Goal: Find specific page/section: Find specific page/section

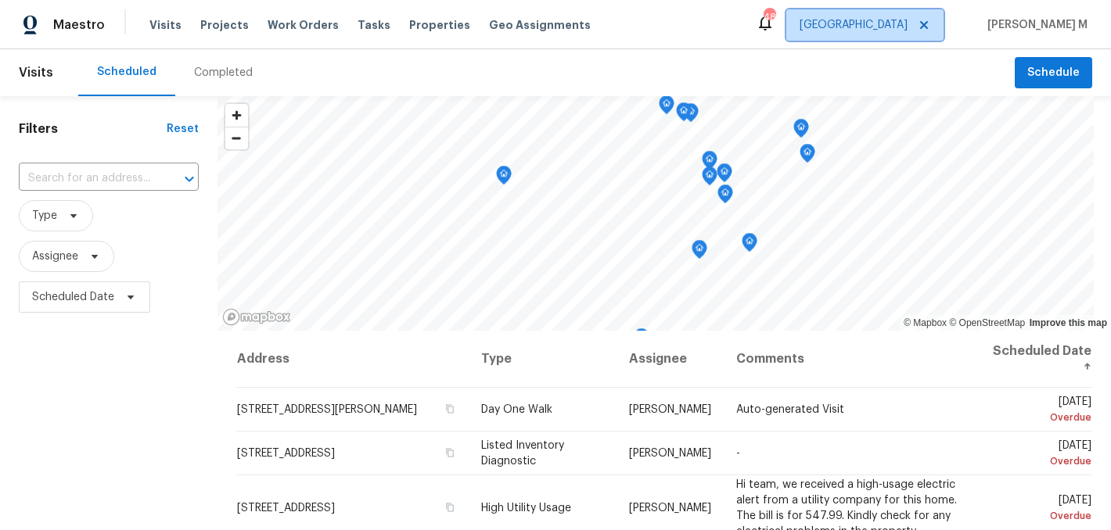
click at [922, 32] on span "Dallas" at bounding box center [864, 24] width 157 height 31
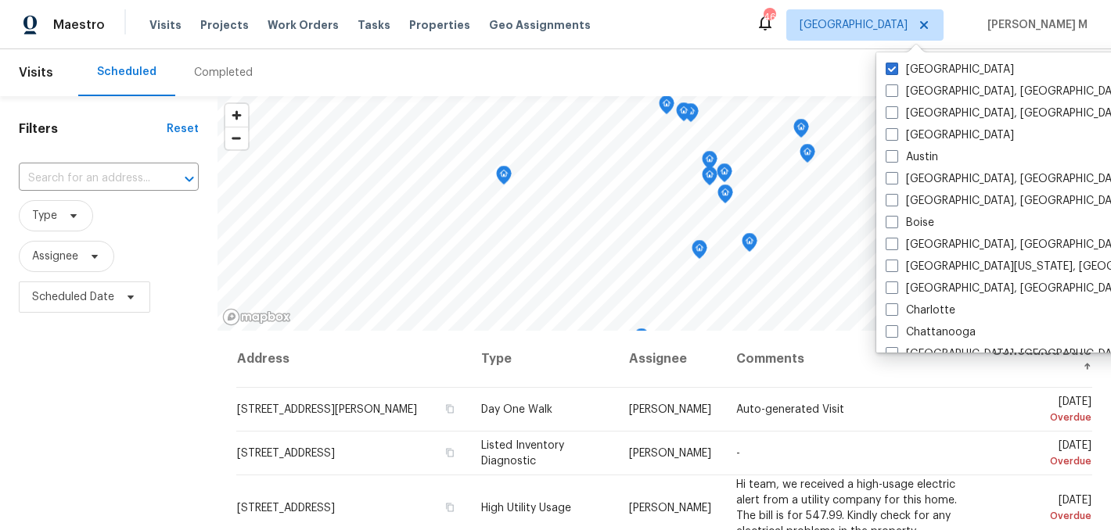
click at [474, 81] on div "Scheduled Completed" at bounding box center [546, 72] width 936 height 47
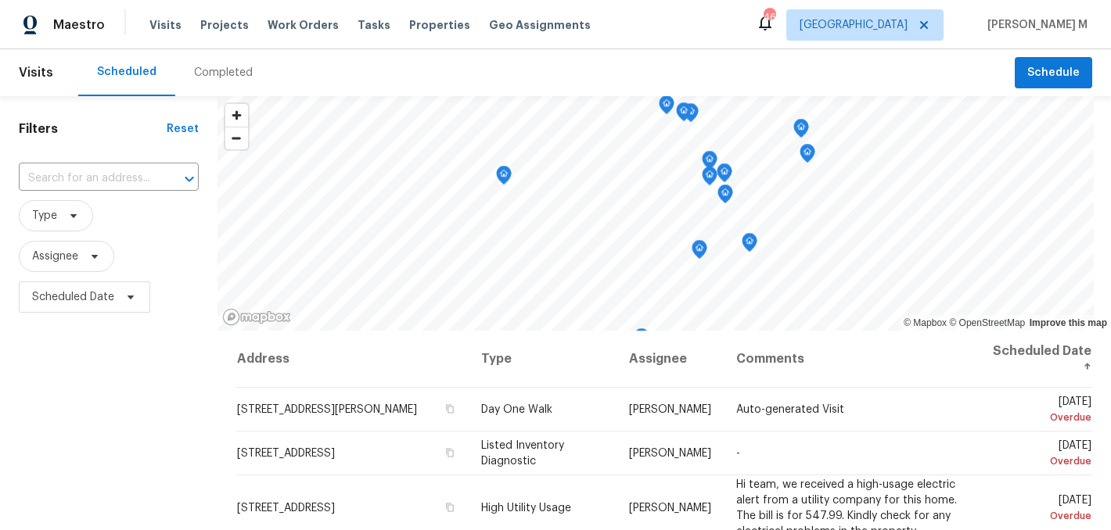
click at [177, 279] on span "Scheduled Date" at bounding box center [109, 297] width 180 height 41
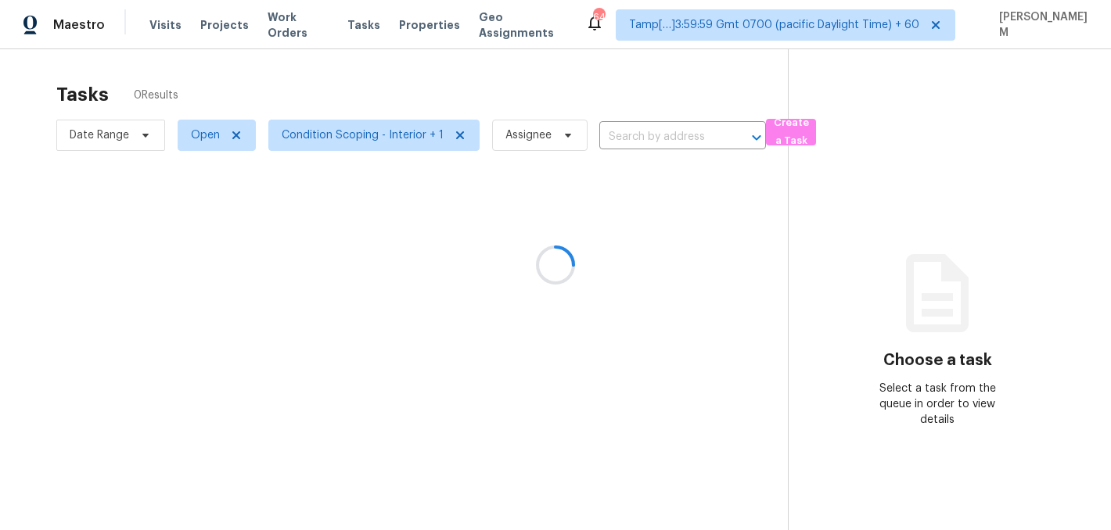
click at [294, 22] on div at bounding box center [555, 265] width 1111 height 530
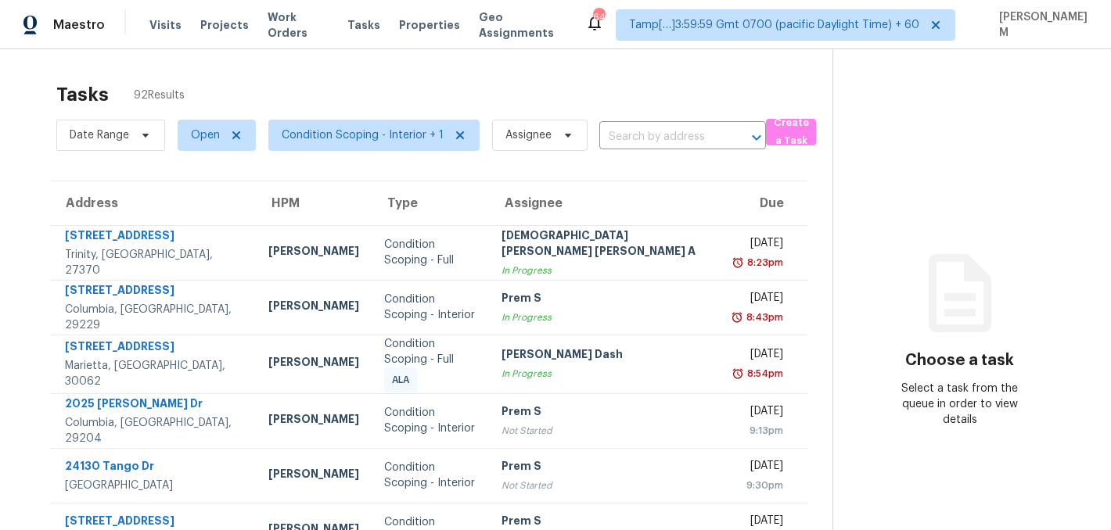
click at [294, 22] on span "Work Orders" at bounding box center [298, 24] width 61 height 31
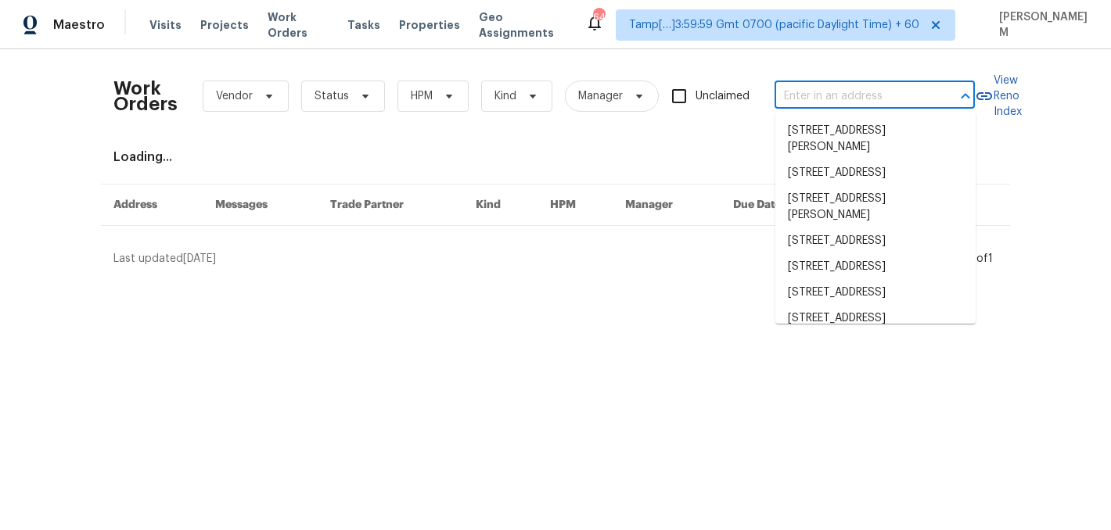
click at [815, 92] on input "text" at bounding box center [852, 96] width 156 height 24
paste input "[STREET_ADDRESS]"
type input "[STREET_ADDRESS]"
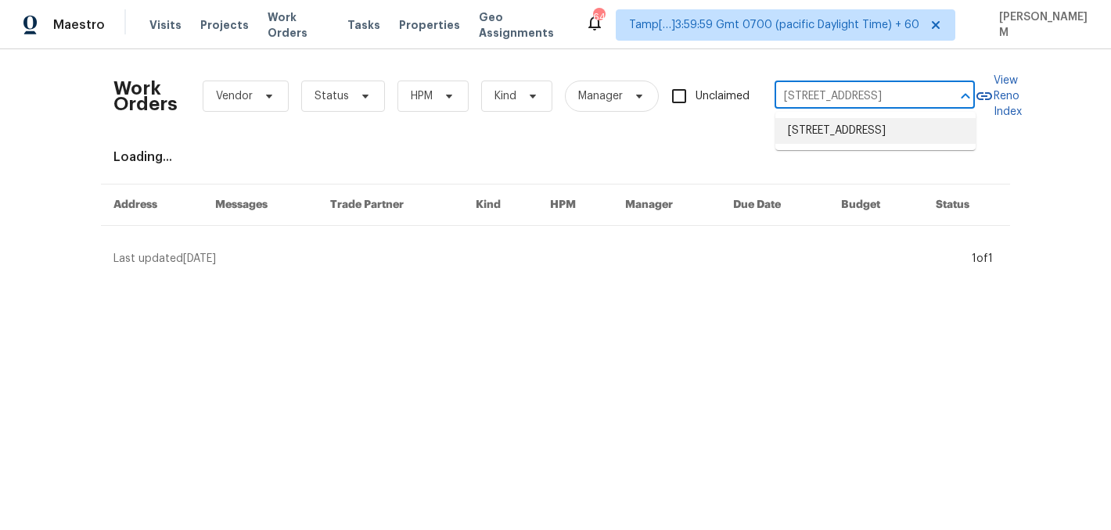
click at [870, 138] on li "[STREET_ADDRESS]" at bounding box center [875, 131] width 200 height 26
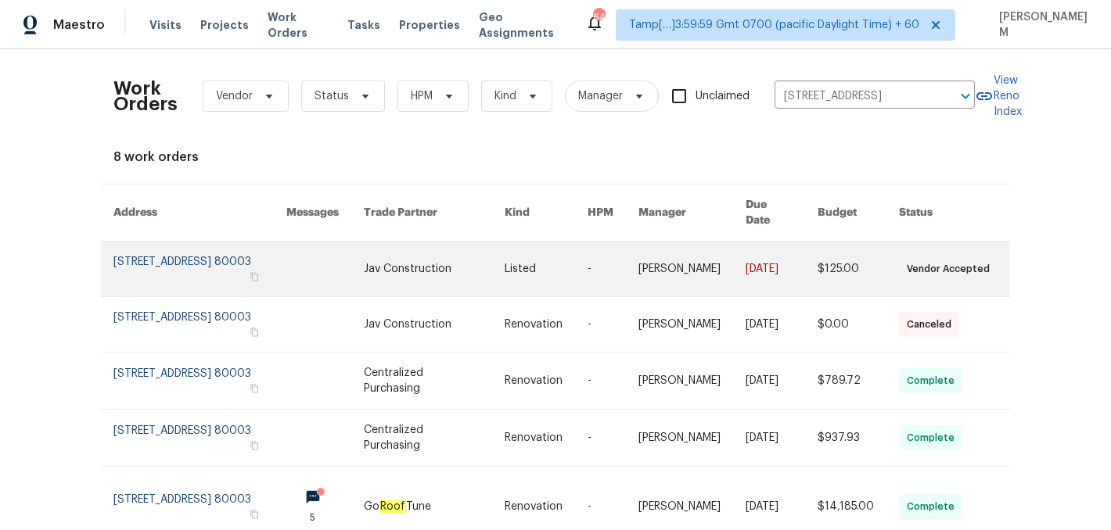
click at [588, 242] on link at bounding box center [613, 269] width 51 height 55
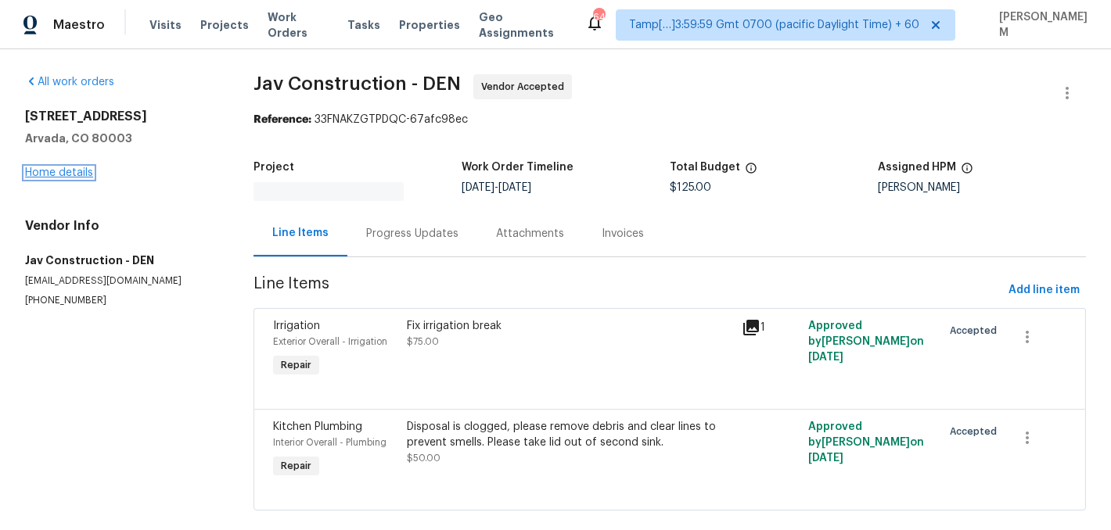
click at [43, 171] on link "Home details" at bounding box center [59, 172] width 68 height 11
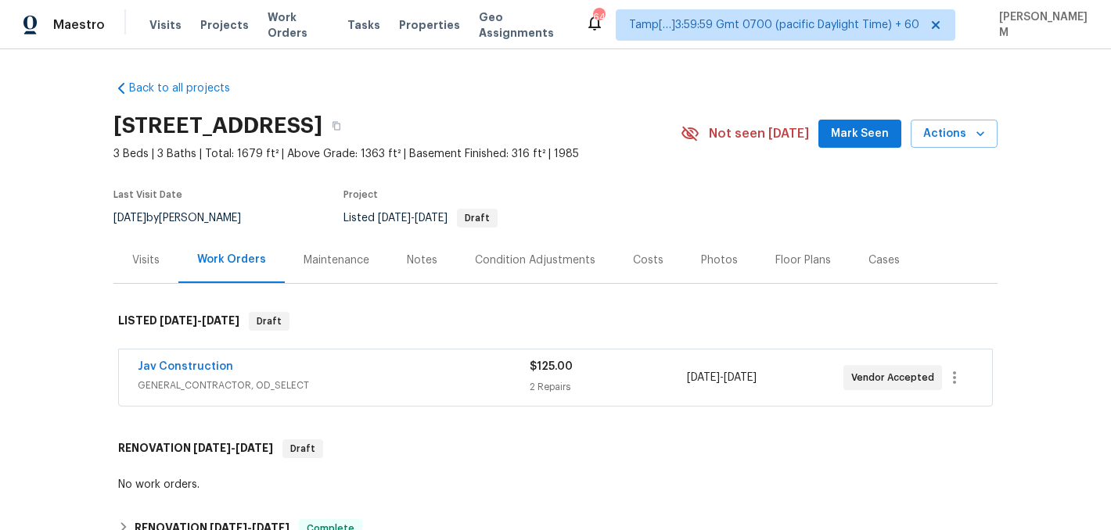
click at [374, 387] on span "GENERAL_CONTRACTOR, OD_SELECT" at bounding box center [334, 386] width 392 height 16
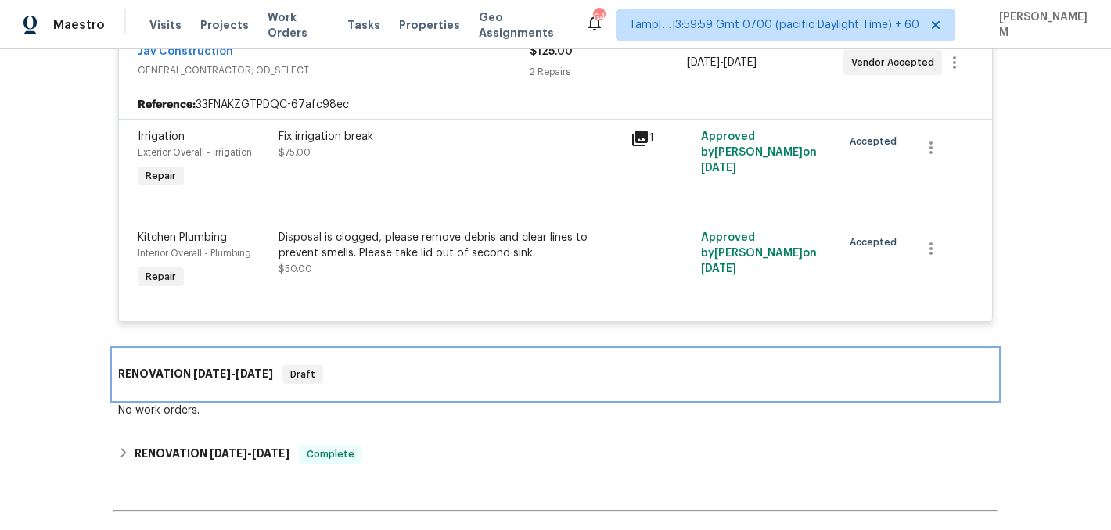
click at [334, 368] on div "RENOVATION [DATE] - [DATE] Draft" at bounding box center [555, 374] width 875 height 19
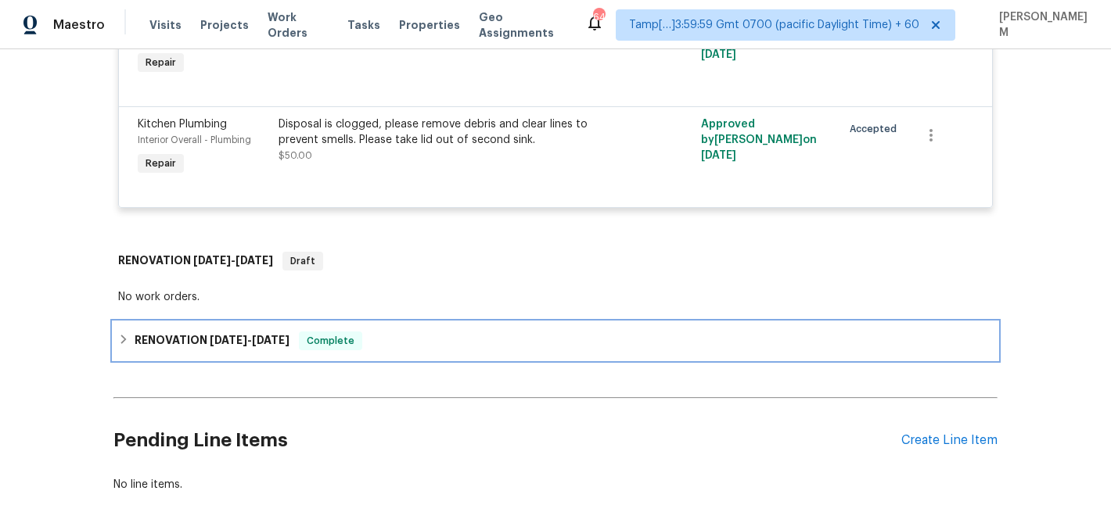
click at [320, 345] on span "Complete" at bounding box center [330, 341] width 60 height 16
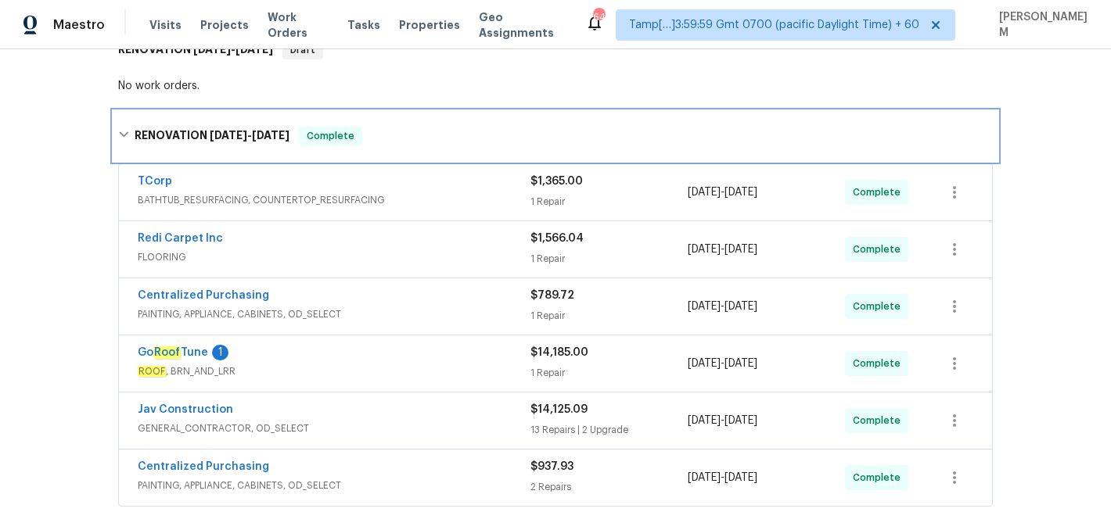
scroll to position [645, 0]
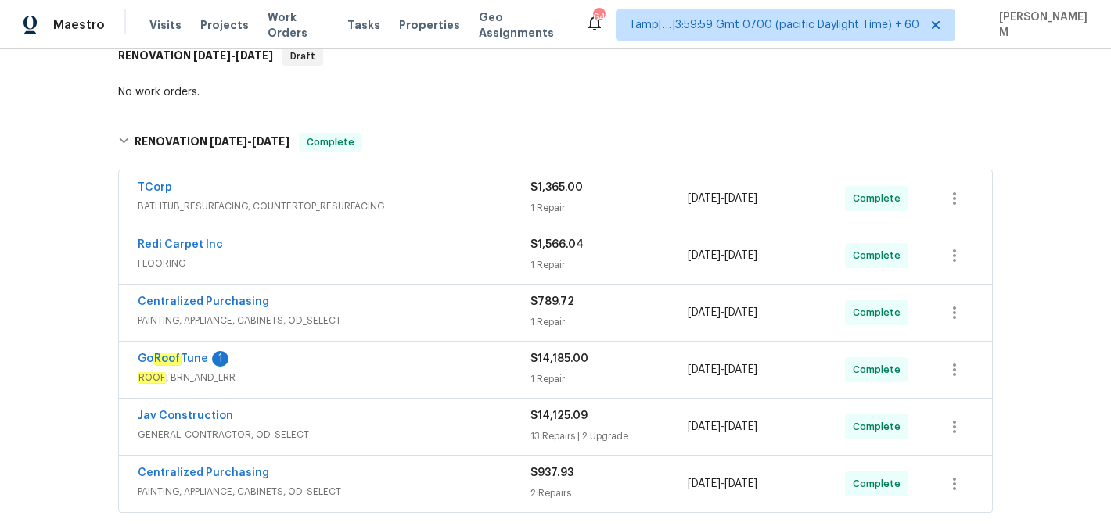
click at [404, 179] on div "TCorp BATHTUB_RESURFACING, COUNTERTOP_RESURFACING $1,365.00 1 Repair [DATE] - […" at bounding box center [555, 199] width 873 height 56
click at [408, 196] on div "TCorp" at bounding box center [334, 189] width 393 height 19
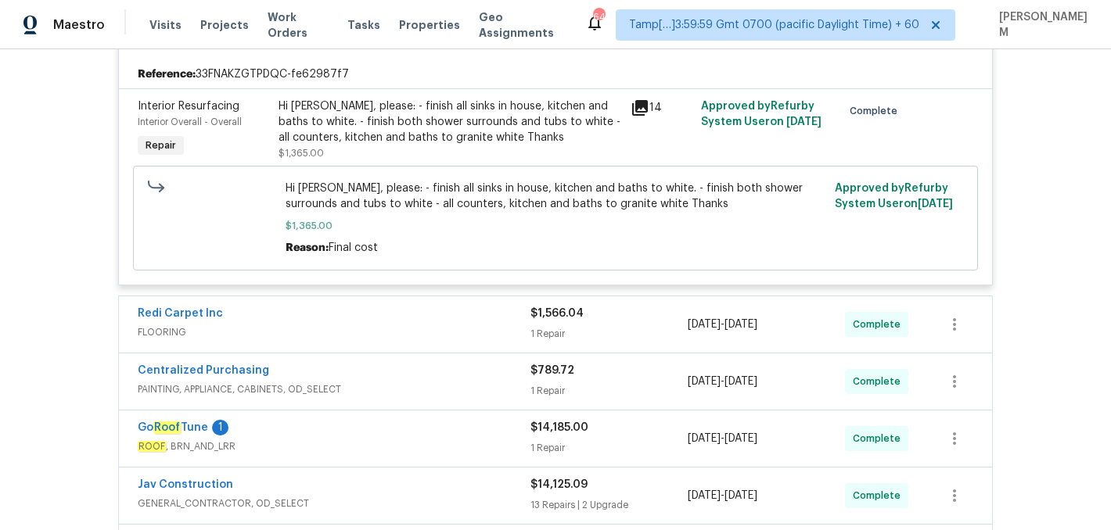
scroll to position [836, 0]
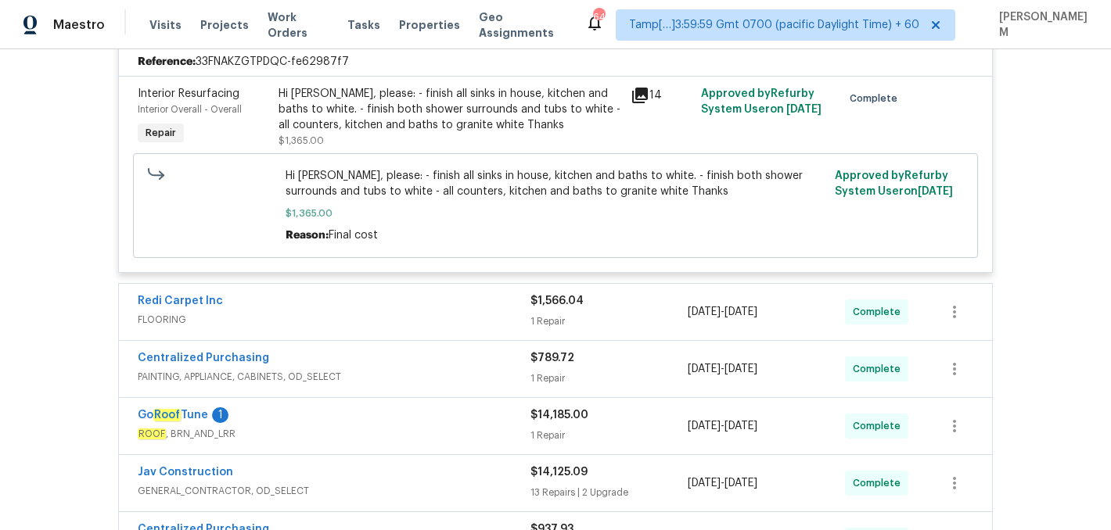
click at [429, 320] on span "FLOORING" at bounding box center [334, 320] width 393 height 16
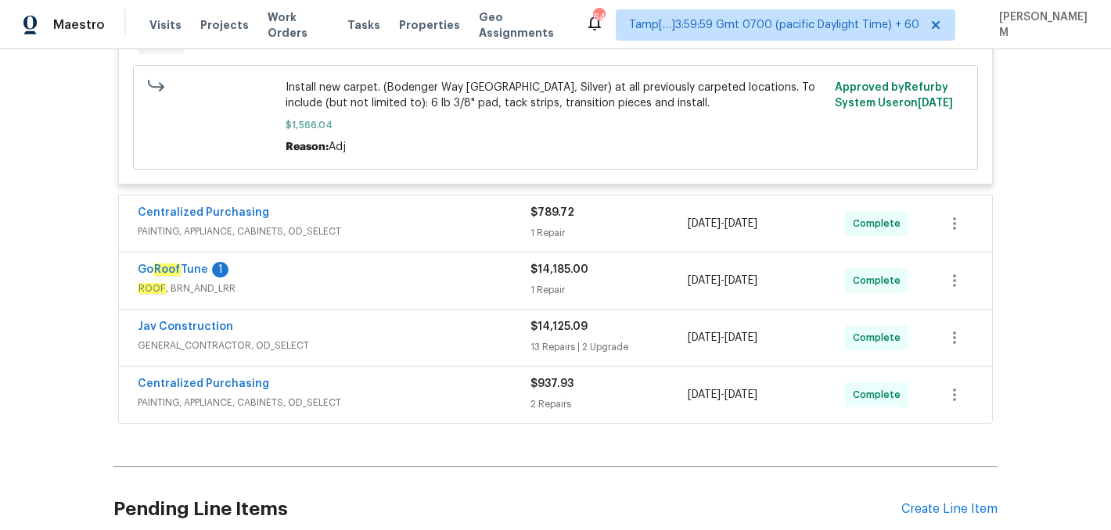
scroll to position [1308, 0]
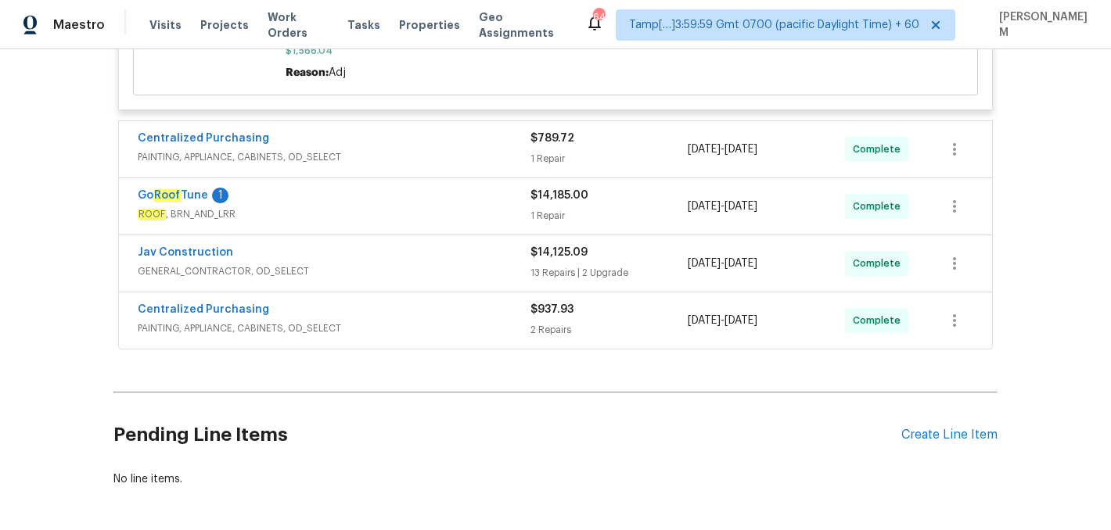
click at [435, 153] on span "PAINTING, APPLIANCE, CABINETS, OD_SELECT" at bounding box center [334, 157] width 393 height 16
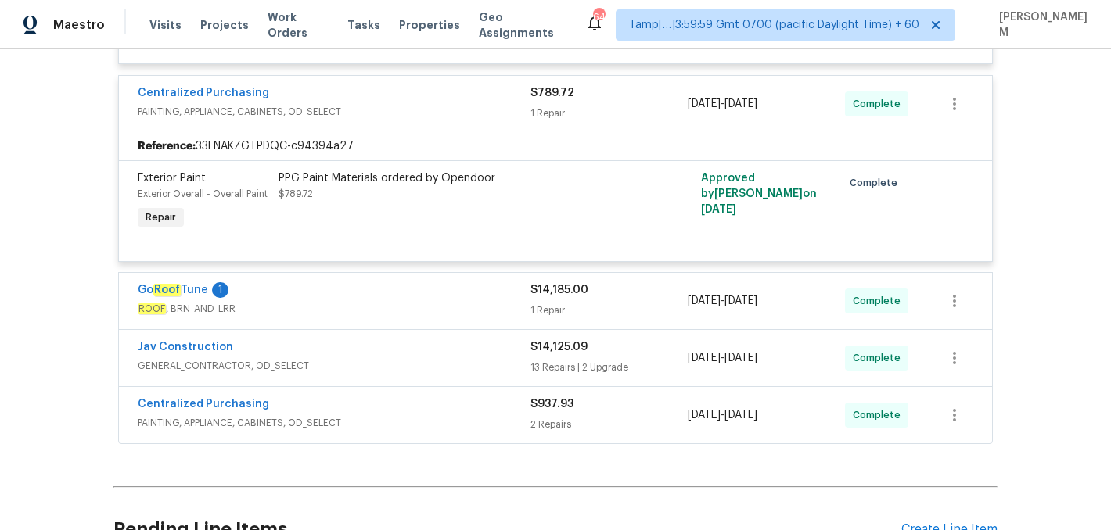
scroll to position [1375, 0]
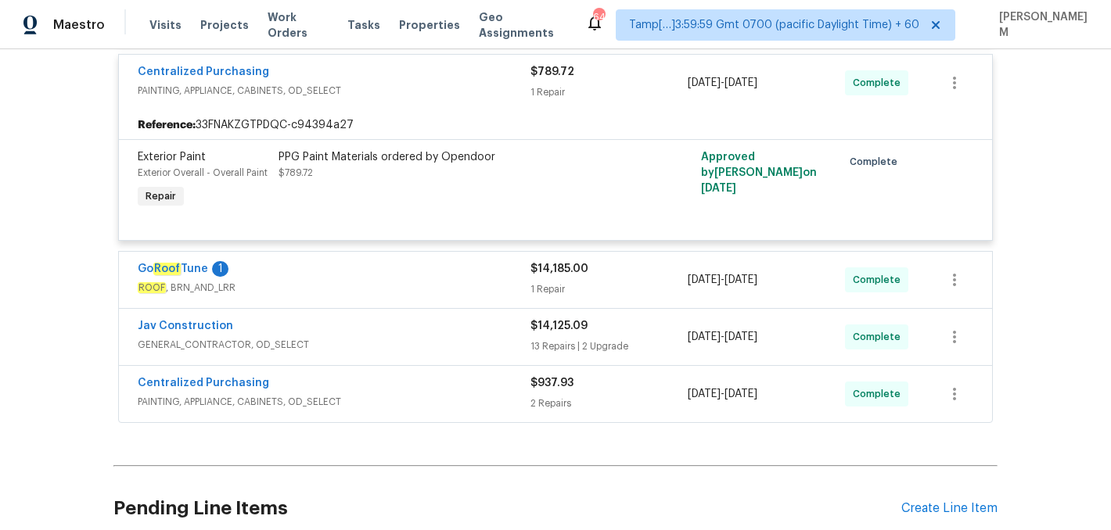
click at [458, 294] on span "ROOF , BRN_AND_LRR" at bounding box center [334, 288] width 393 height 16
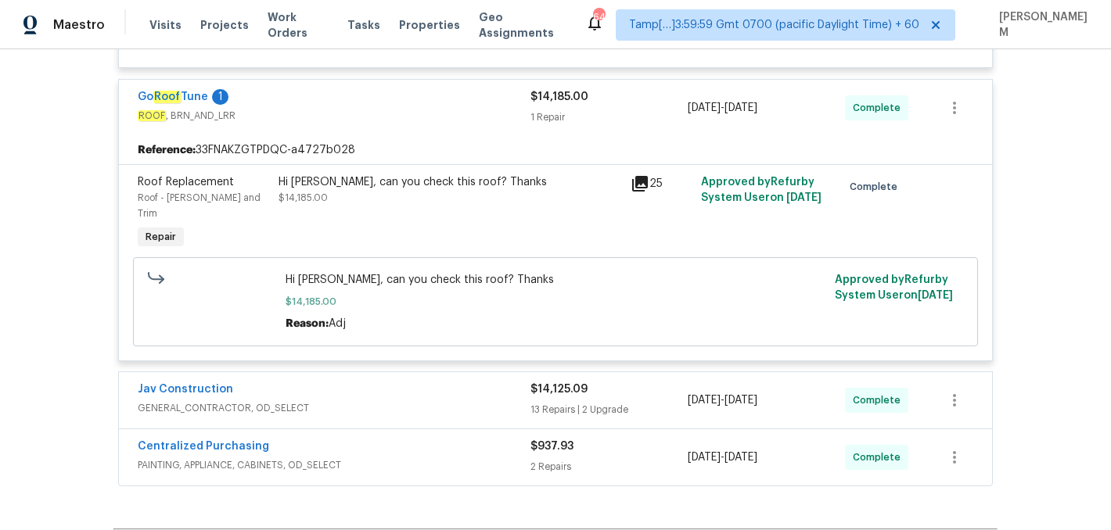
scroll to position [1564, 0]
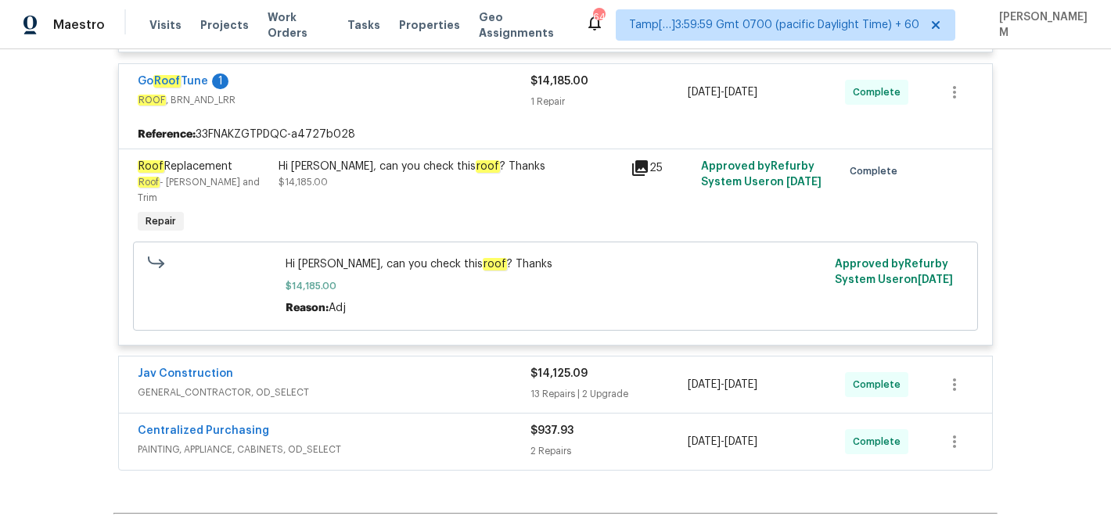
click at [455, 366] on div "Jav Construction" at bounding box center [334, 375] width 393 height 19
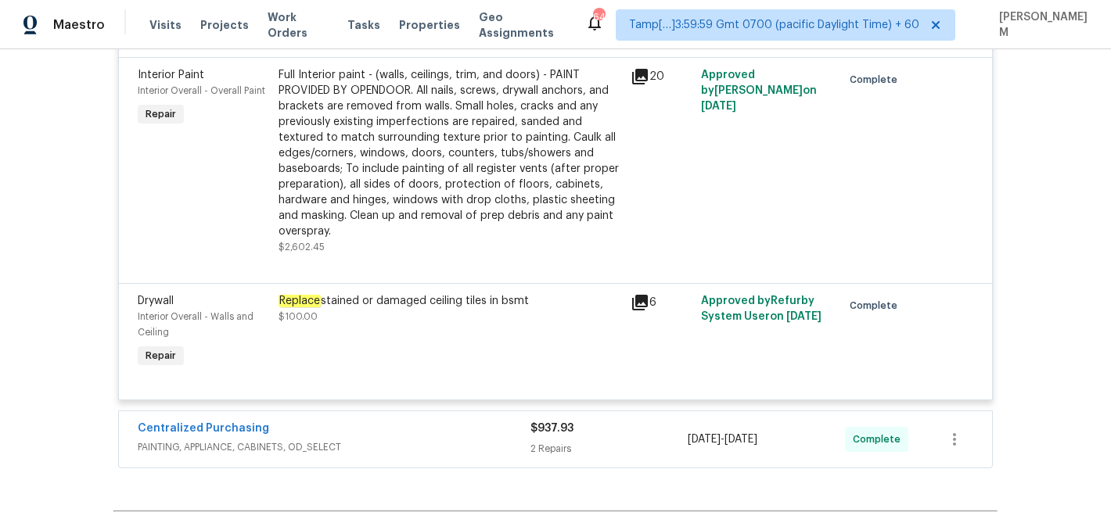
scroll to position [4171, 0]
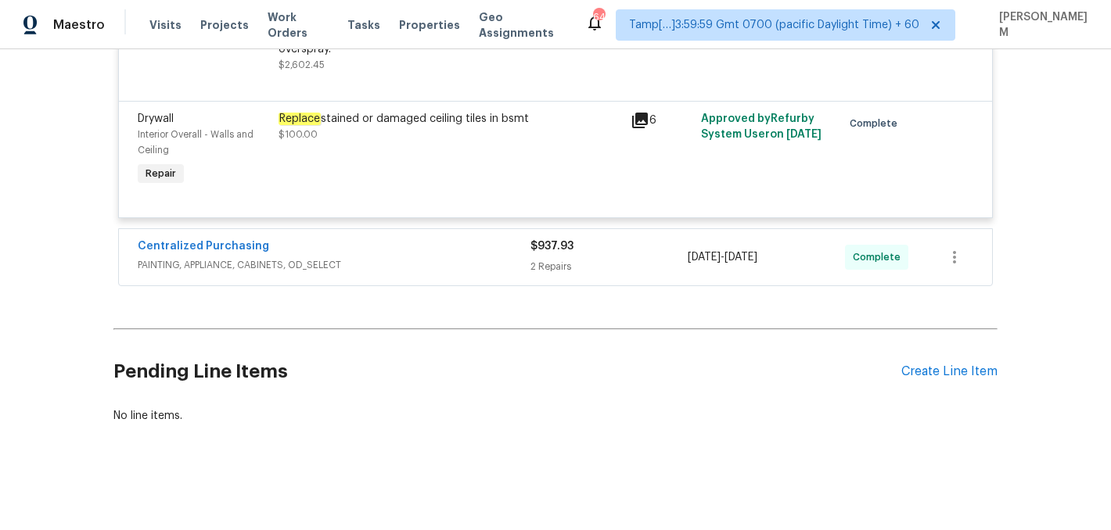
click at [428, 261] on span "PAINTING, APPLIANCE, CABINETS, OD_SELECT" at bounding box center [334, 265] width 393 height 16
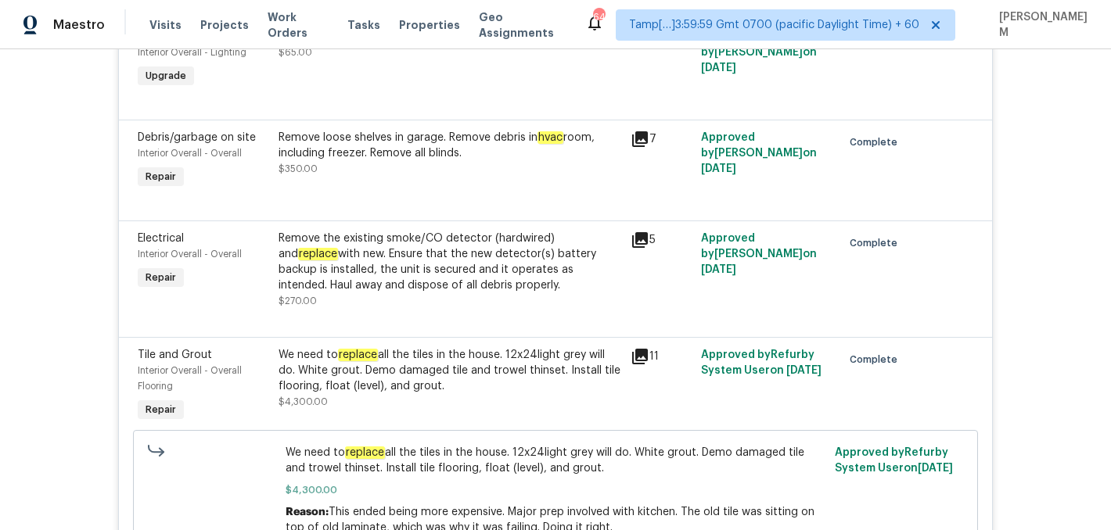
scroll to position [3467, 0]
click at [539, 261] on div "Remove the existing smoke/CO detector (hardwired) and replace with new. Ensure …" at bounding box center [450, 263] width 343 height 63
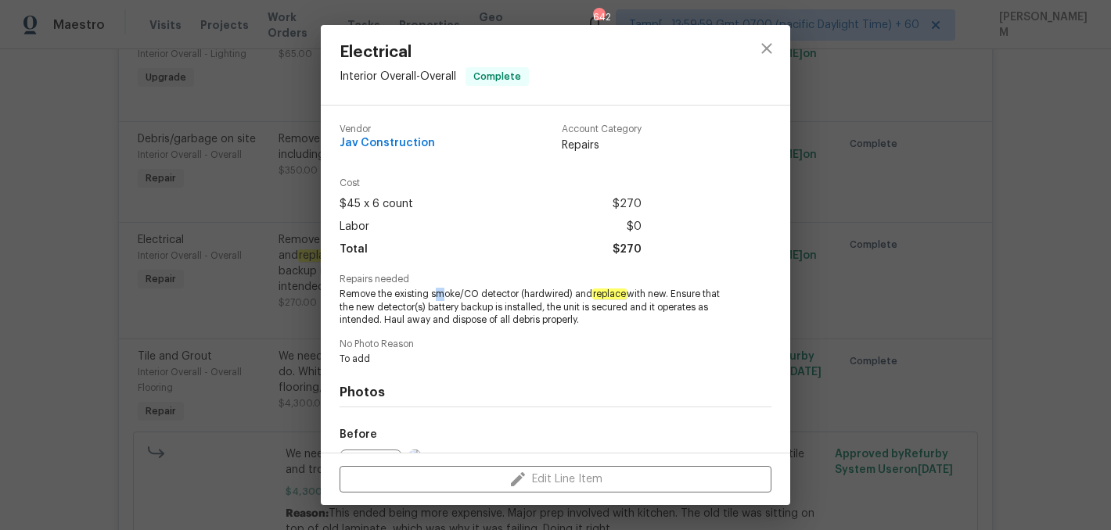
drag, startPoint x: 434, startPoint y: 293, endPoint x: 446, endPoint y: 293, distance: 11.7
click at [446, 293] on span "Remove the existing smoke/CO detector (hardwired) and replace with new. Ensure …" at bounding box center [534, 307] width 389 height 39
click at [438, 295] on span "Remove the existing smoke/CO detector (hardwired) and replace with new. Ensure …" at bounding box center [534, 307] width 389 height 39
drag, startPoint x: 433, startPoint y: 295, endPoint x: 516, endPoint y: 294, distance: 83.7
click at [516, 294] on span "Remove the existing smoke/CO detector (hardwired) and replace with new. Ensure …" at bounding box center [534, 307] width 389 height 39
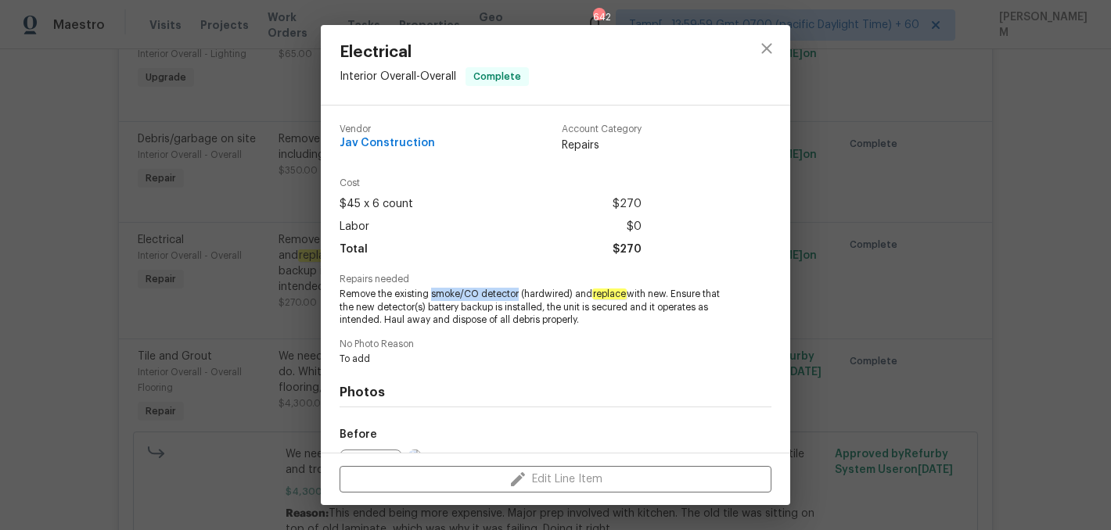
copy span "smoke/CO detector"
click at [250, 343] on div "Electrical Interior Overall - Overall Complete Vendor Jav Construction Account …" at bounding box center [555, 265] width 1111 height 530
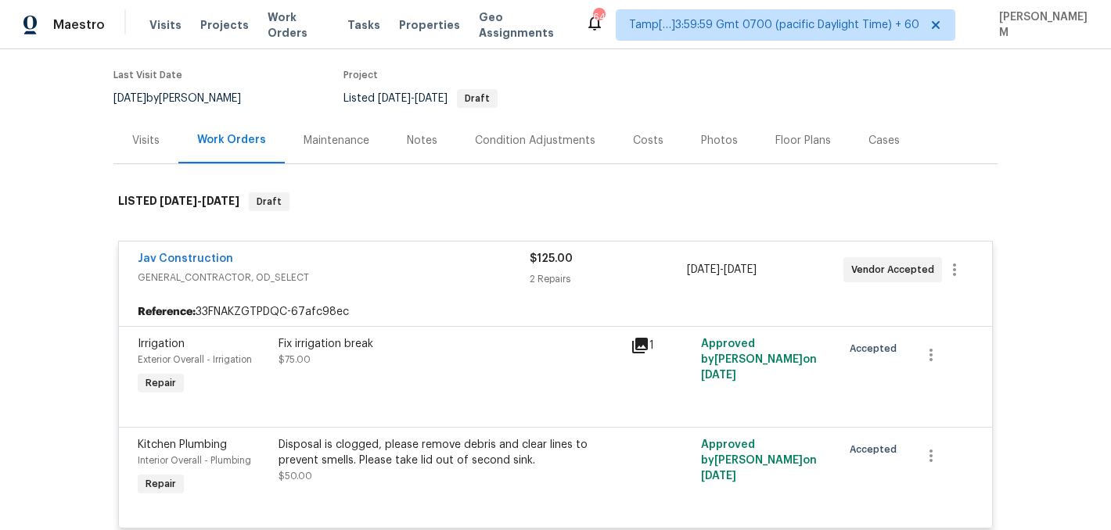
scroll to position [0, 0]
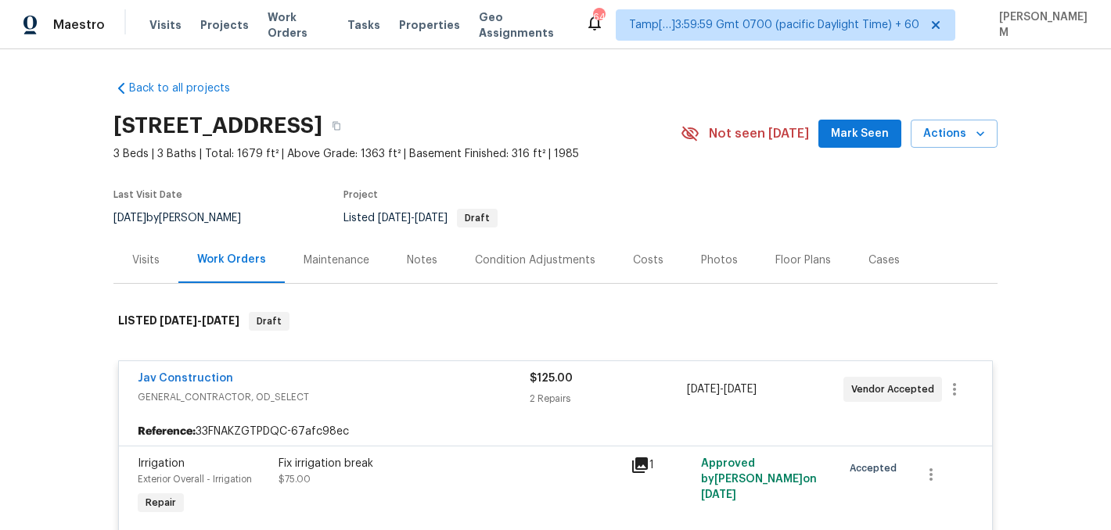
click at [129, 256] on div "Visits" at bounding box center [145, 260] width 65 height 46
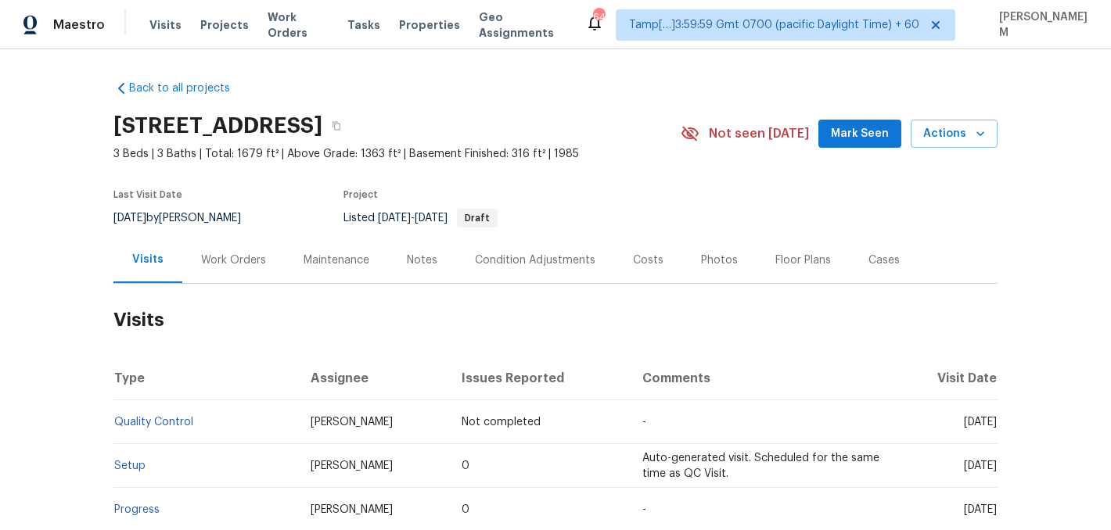
scroll to position [327, 0]
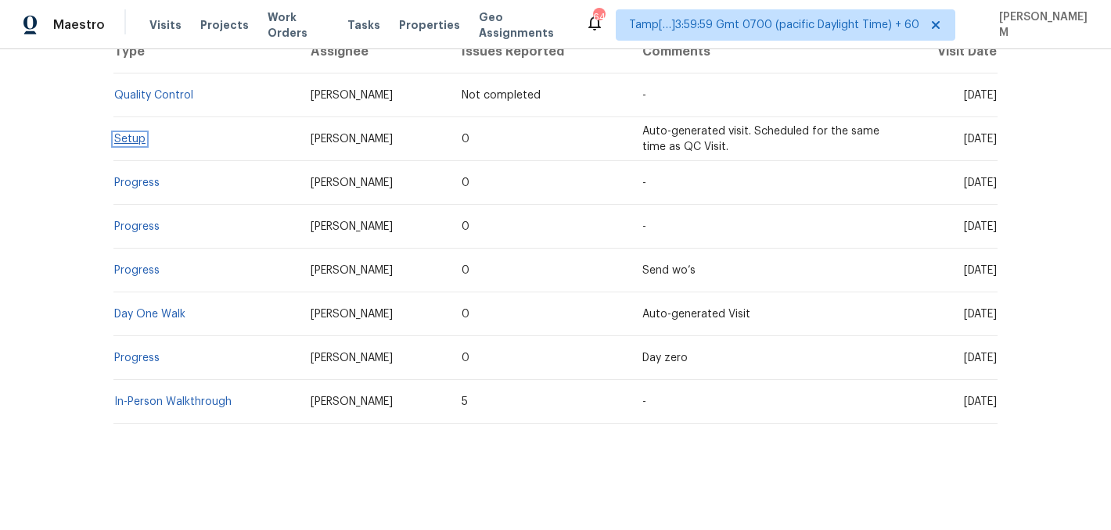
click at [128, 135] on link "Setup" at bounding box center [129, 139] width 31 height 11
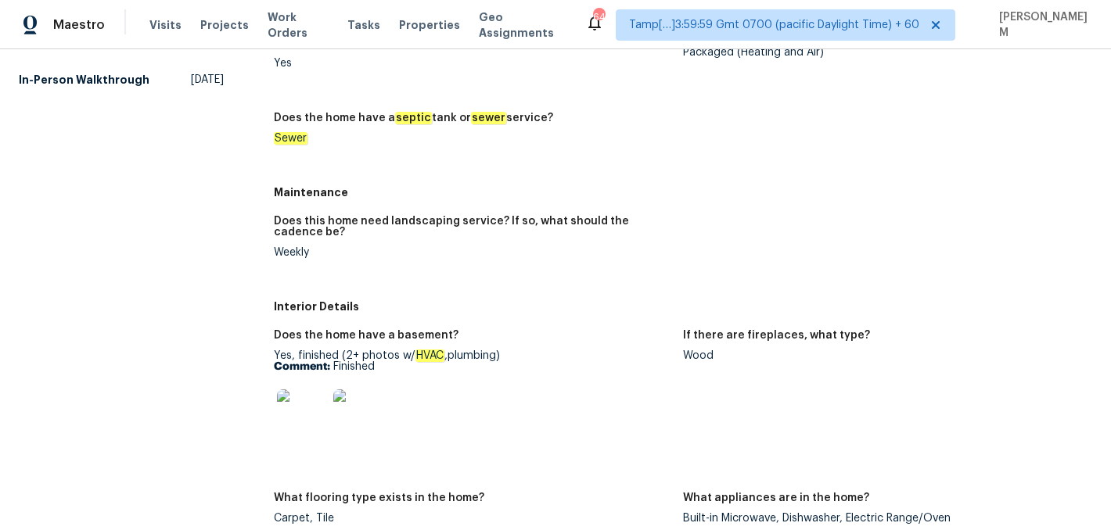
scroll to position [418, 0]
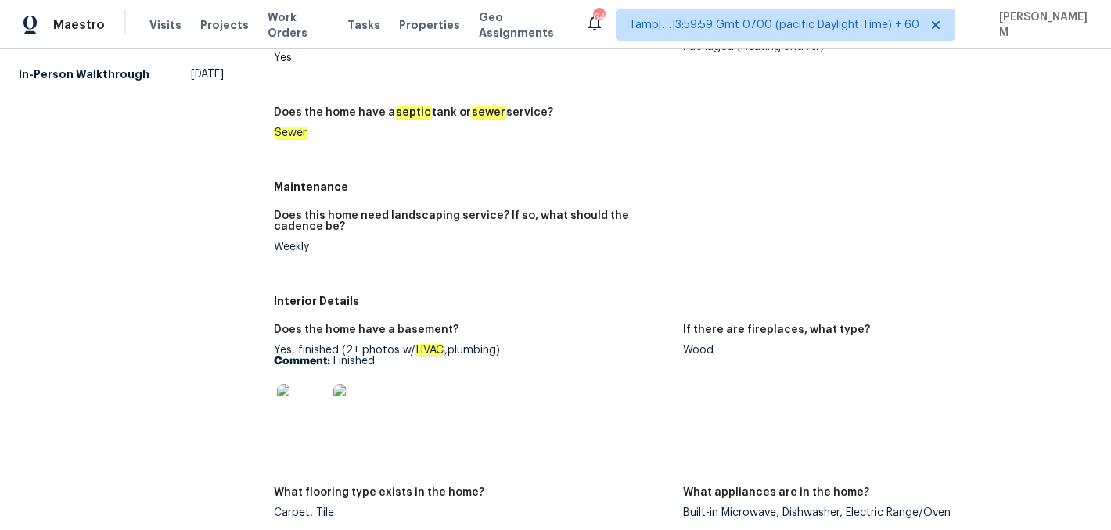
click at [695, 357] on figure "If there are fireplaces, what type? Wood" at bounding box center [887, 397] width 409 height 144
click at [695, 343] on div "If there are fireplaces, what type?" at bounding box center [881, 335] width 397 height 20
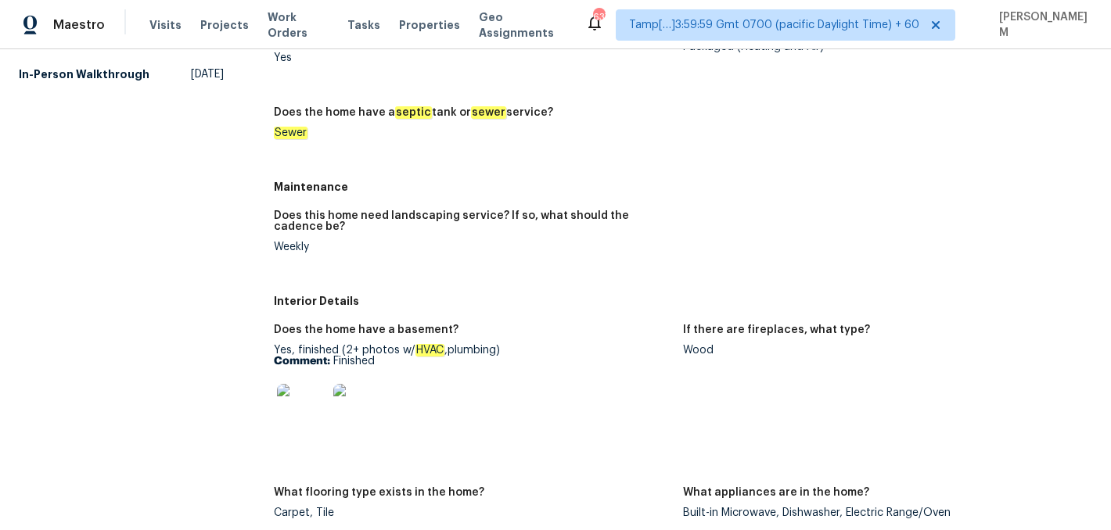
click at [695, 343] on div "If there are fireplaces, what type?" at bounding box center [881, 335] width 397 height 20
click at [699, 348] on div "Wood" at bounding box center [881, 350] width 397 height 11
copy div "Wood"
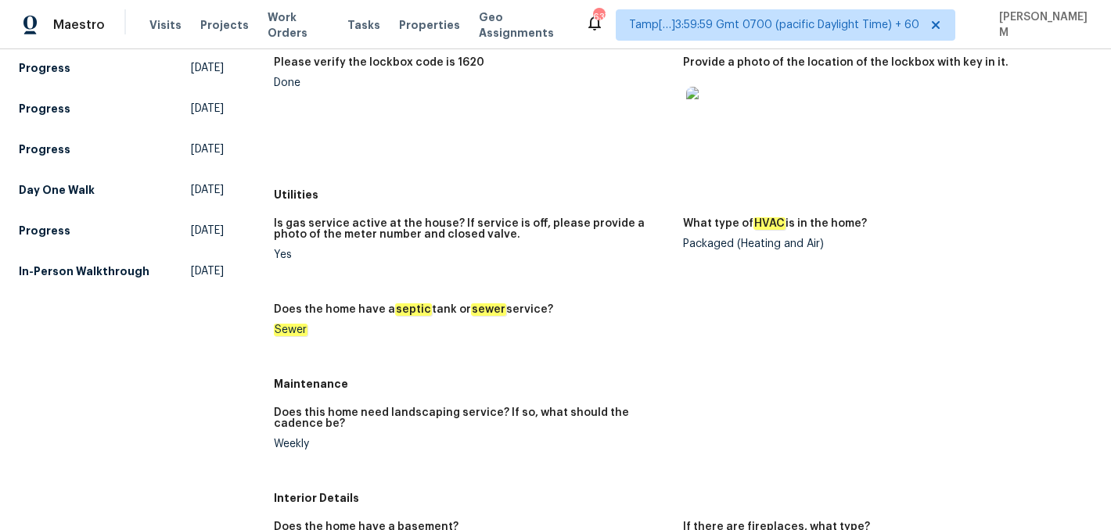
scroll to position [117, 0]
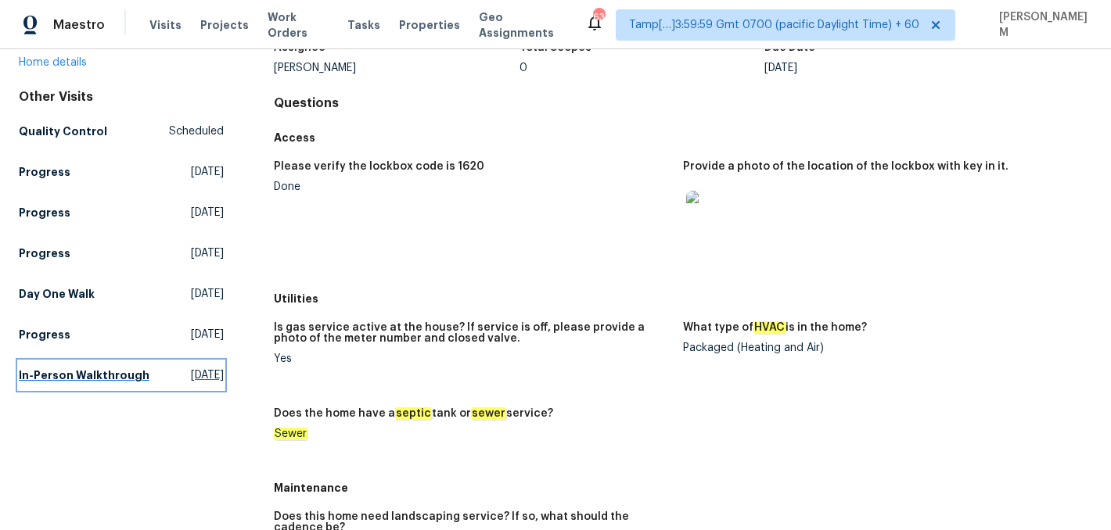
click at [66, 383] on h5 "In-Person Walkthrough" at bounding box center [84, 376] width 131 height 16
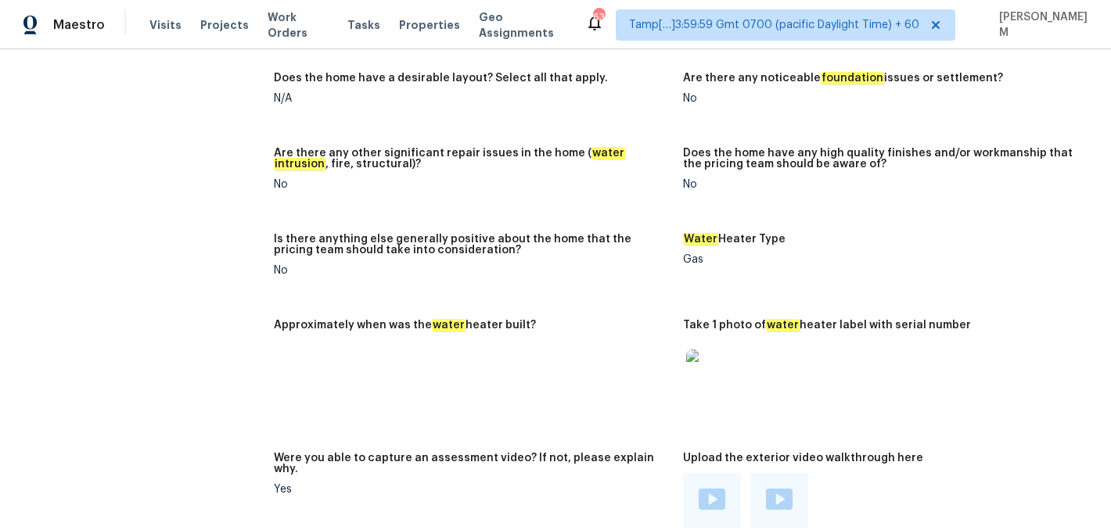
scroll to position [3044, 0]
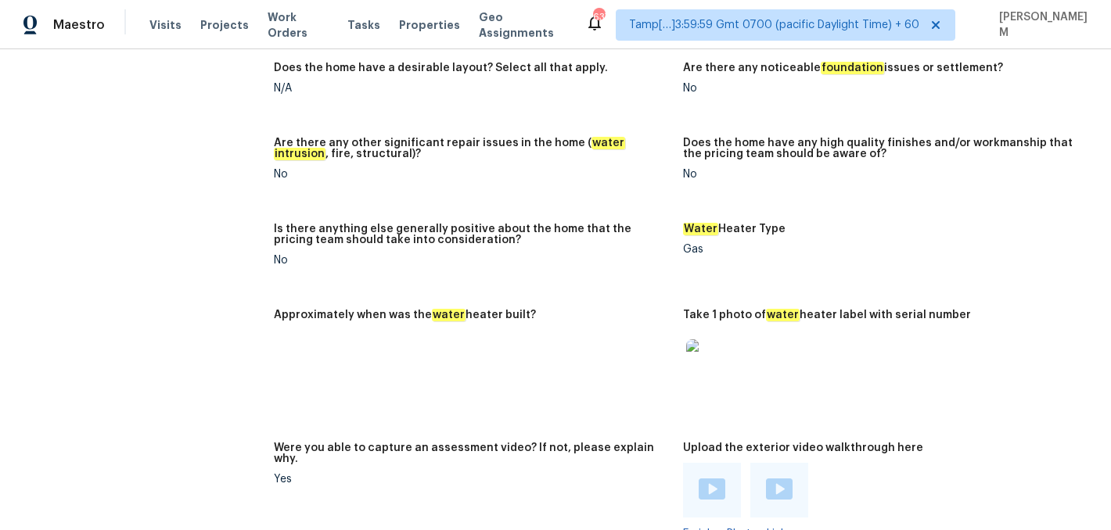
click at [707, 341] on img at bounding box center [711, 365] width 50 height 50
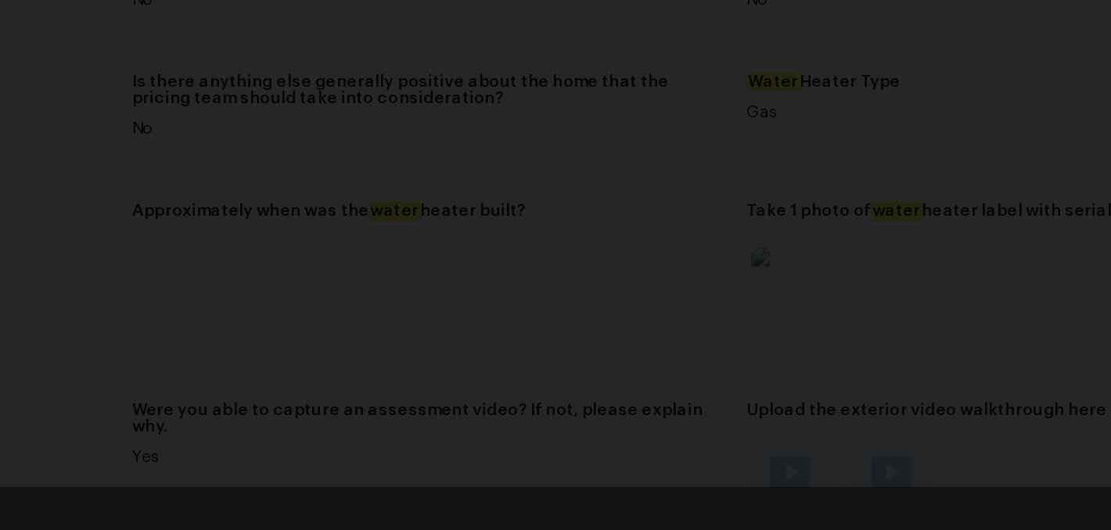
click at [844, 263] on img "Lightbox" at bounding box center [556, 265] width 1022 height 488
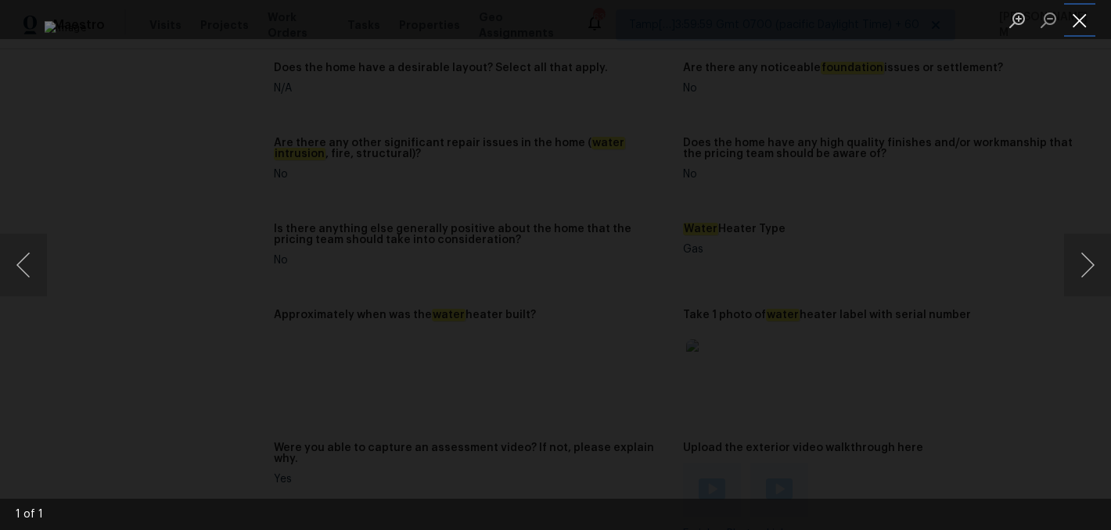
click at [1080, 20] on button "Close lightbox" at bounding box center [1079, 19] width 31 height 27
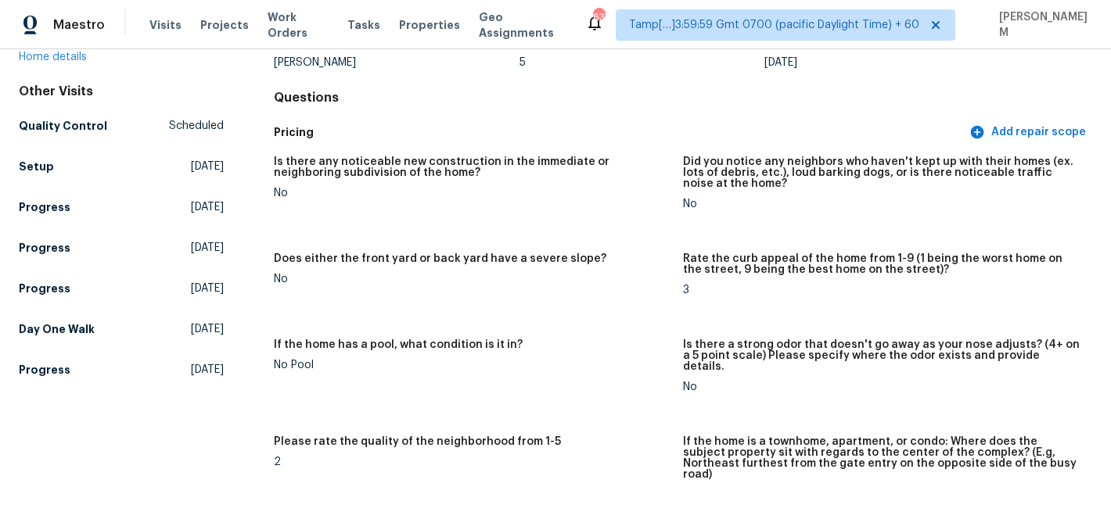
scroll to position [0, 0]
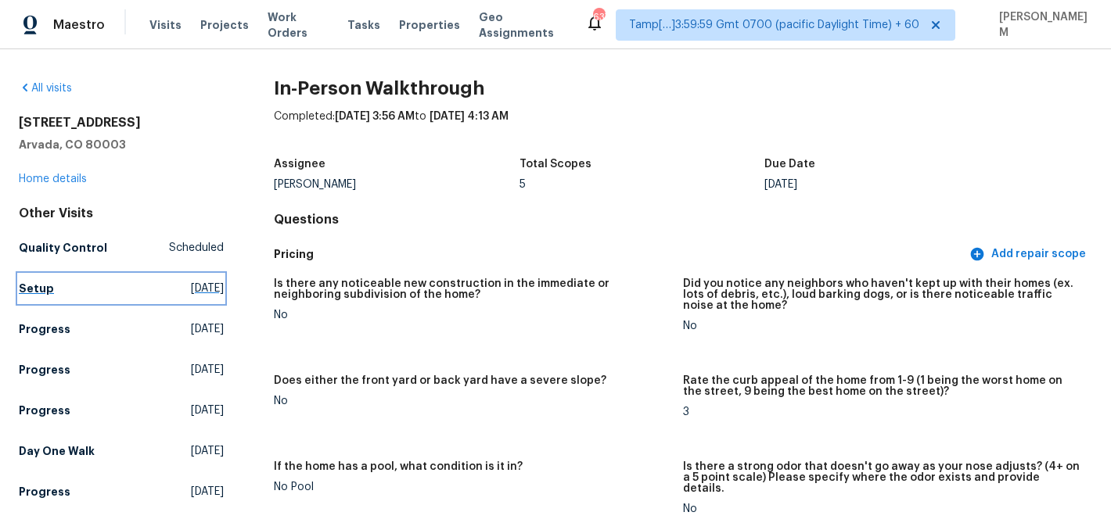
click at [42, 287] on h5 "Setup" at bounding box center [36, 289] width 35 height 16
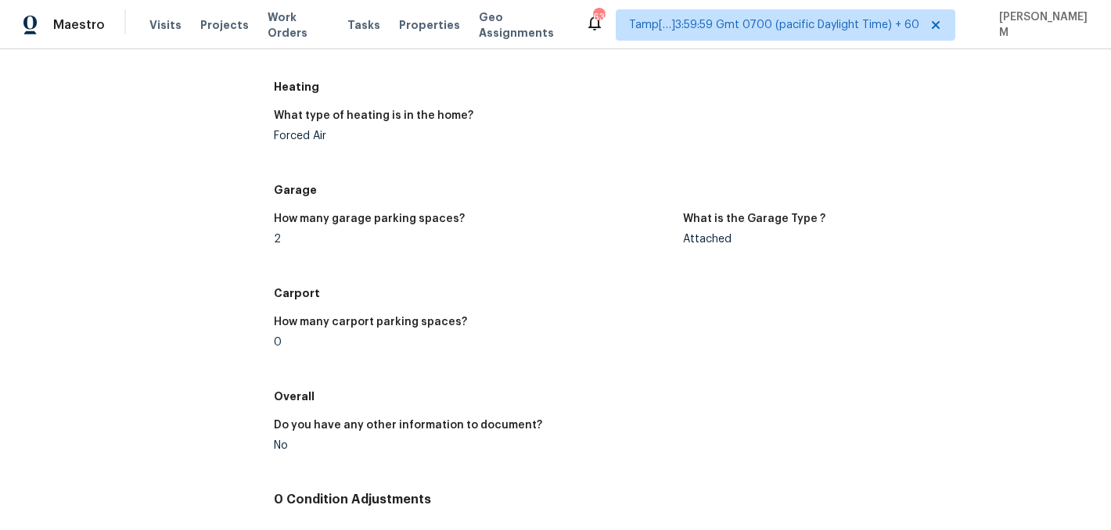
scroll to position [1446, 0]
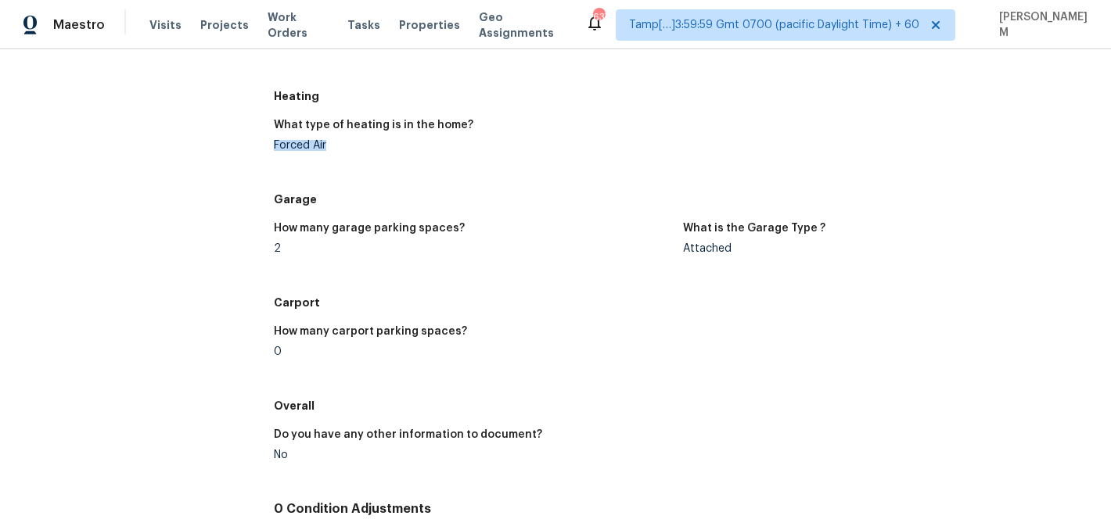
drag, startPoint x: 325, startPoint y: 145, endPoint x: 273, endPoint y: 142, distance: 51.7
click at [274, 142] on div "Forced Air" at bounding box center [472, 145] width 397 height 11
copy div "Forced Air"
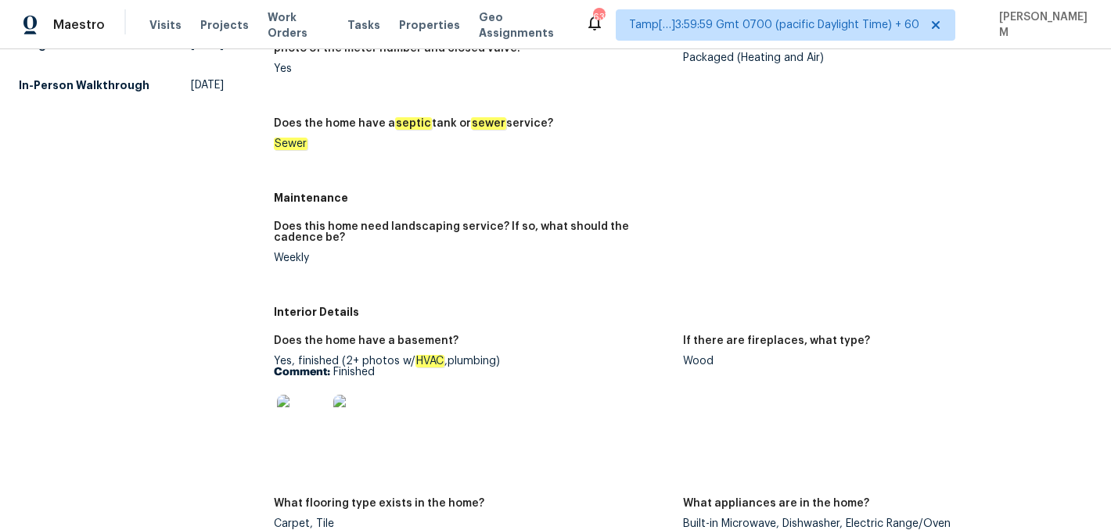
scroll to position [419, 0]
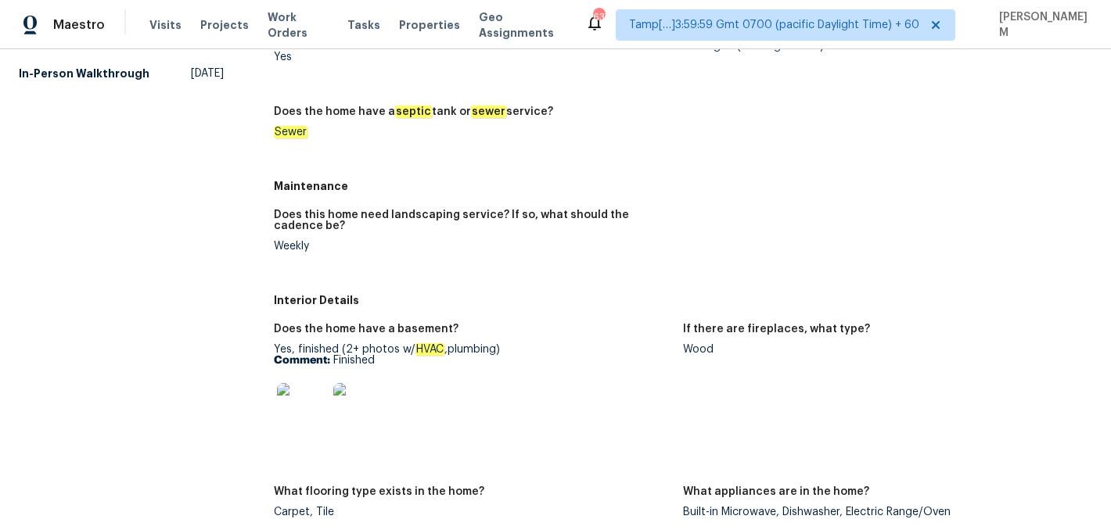
click at [689, 347] on div "Wood" at bounding box center [881, 349] width 397 height 11
copy div "Wood"
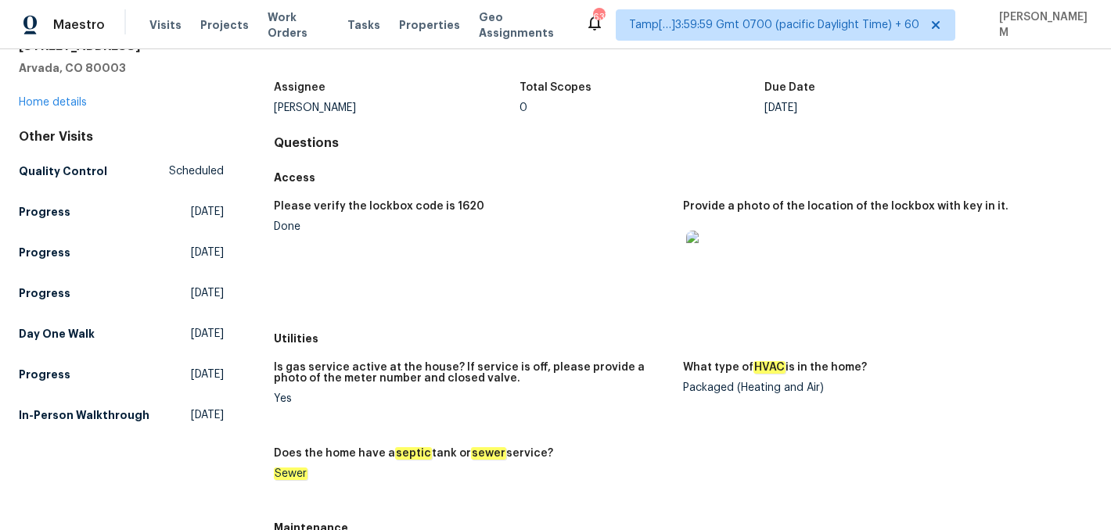
scroll to position [0, 0]
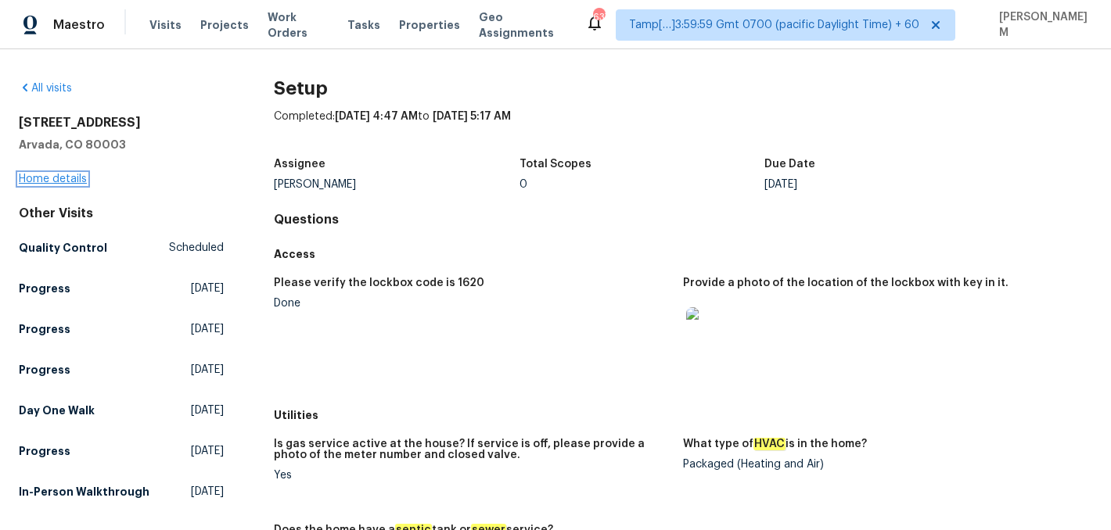
click at [65, 177] on link "Home details" at bounding box center [53, 179] width 68 height 11
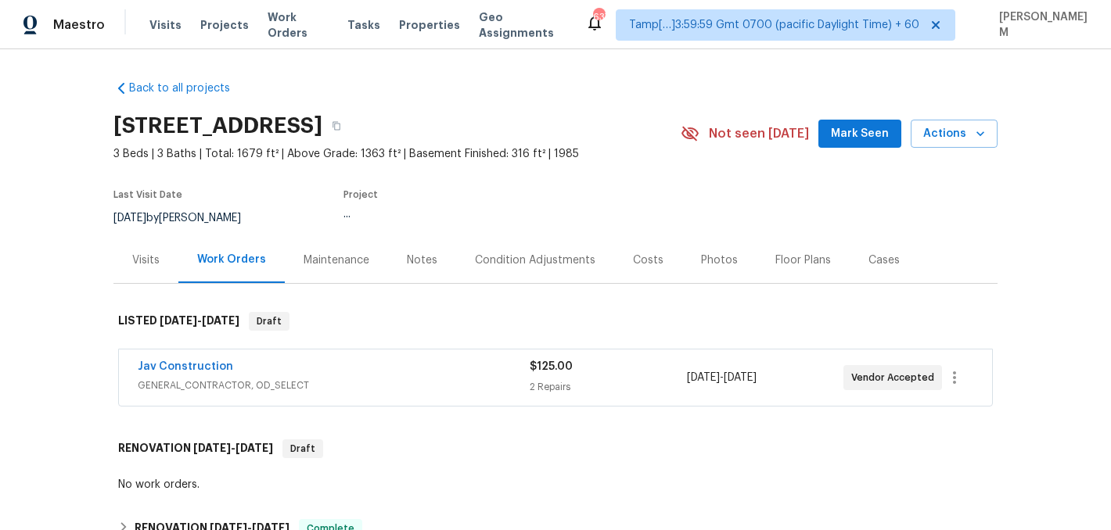
click at [414, 378] on span "GENERAL_CONTRACTOR, OD_SELECT" at bounding box center [334, 386] width 392 height 16
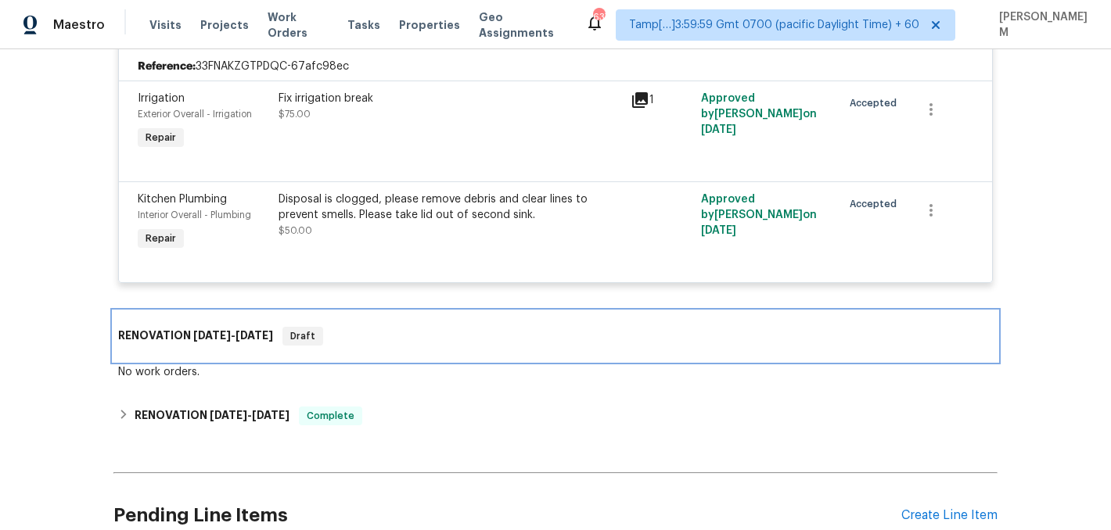
click at [376, 341] on div "RENOVATION [DATE] - [DATE] Draft" at bounding box center [555, 336] width 875 height 19
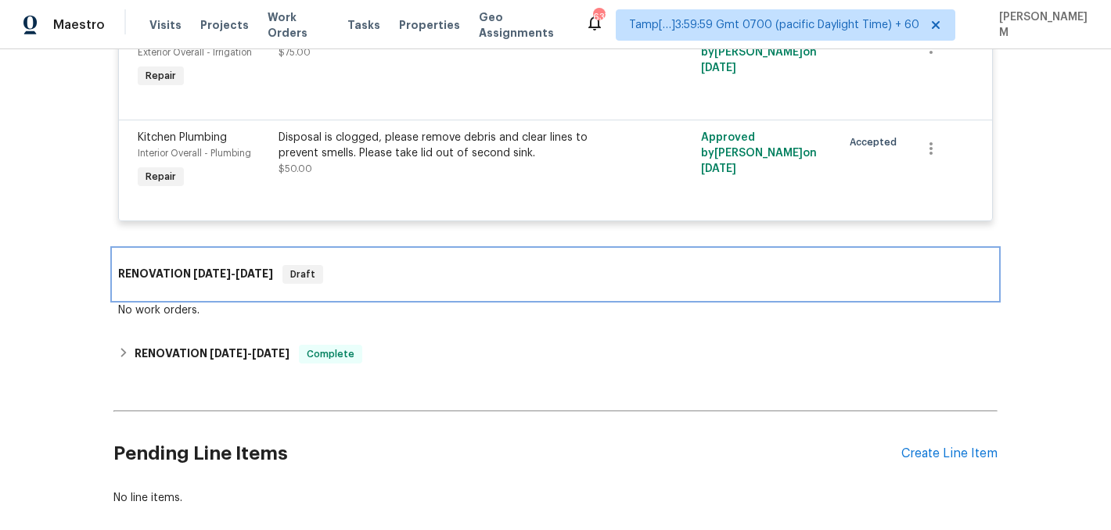
scroll to position [510, 0]
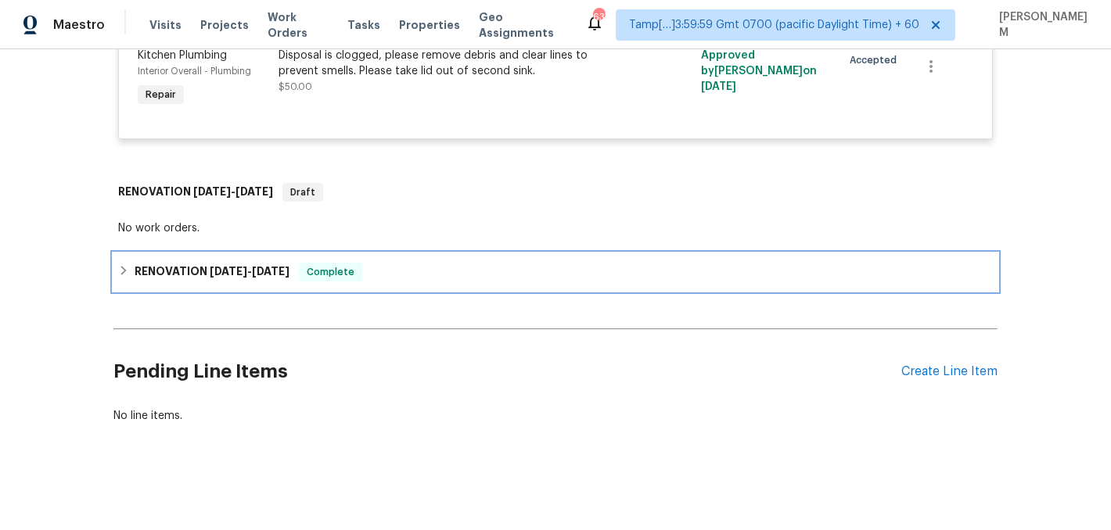
click at [361, 269] on span "Complete" at bounding box center [330, 272] width 60 height 16
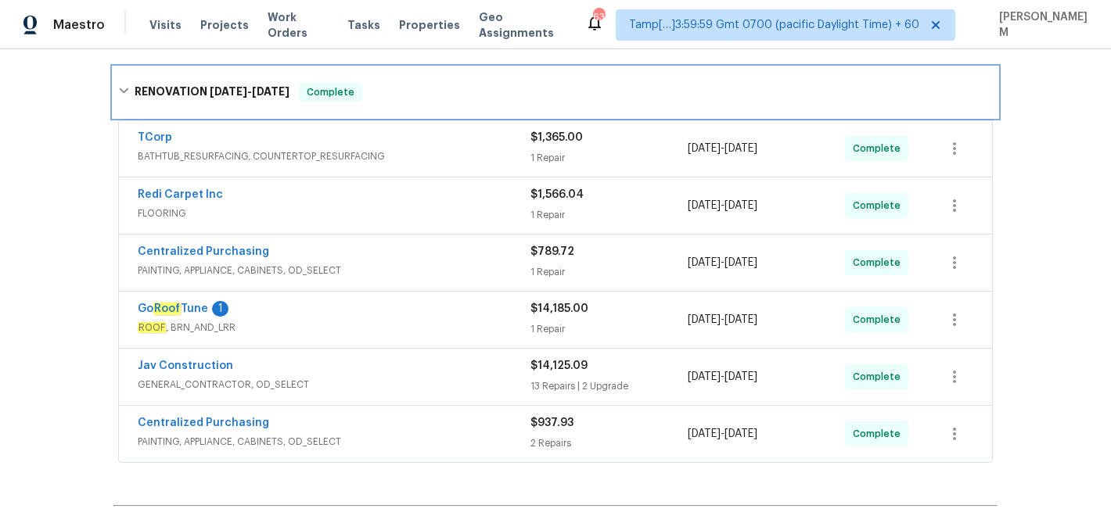
scroll to position [677, 0]
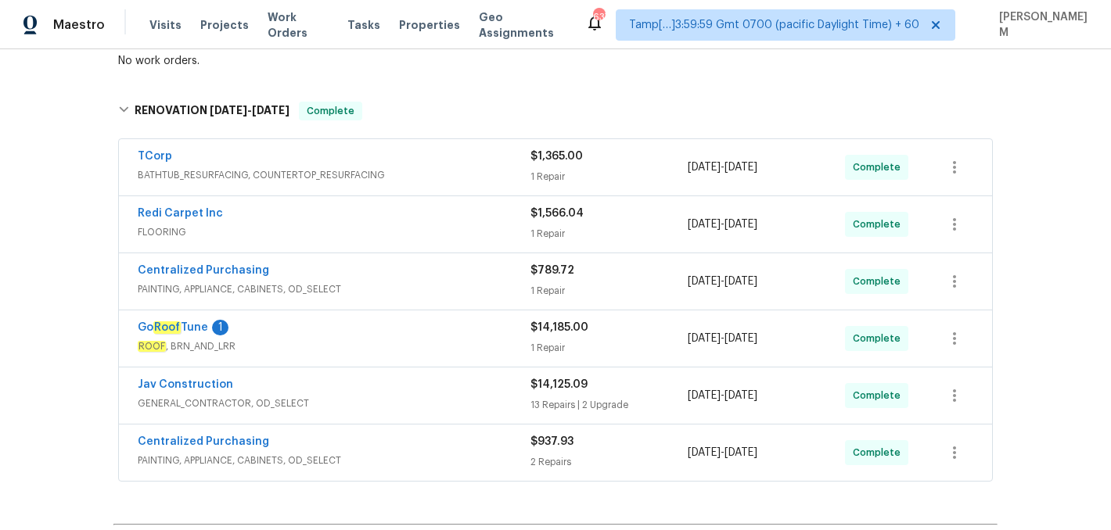
click at [405, 171] on span "BATHTUB_RESURFACING, COUNTERTOP_RESURFACING" at bounding box center [334, 175] width 393 height 16
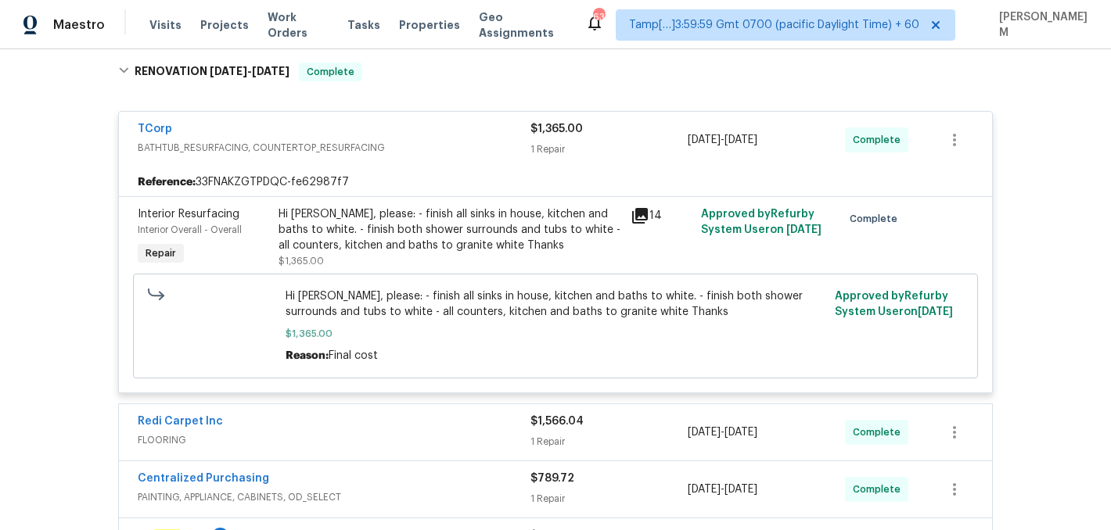
scroll to position [722, 0]
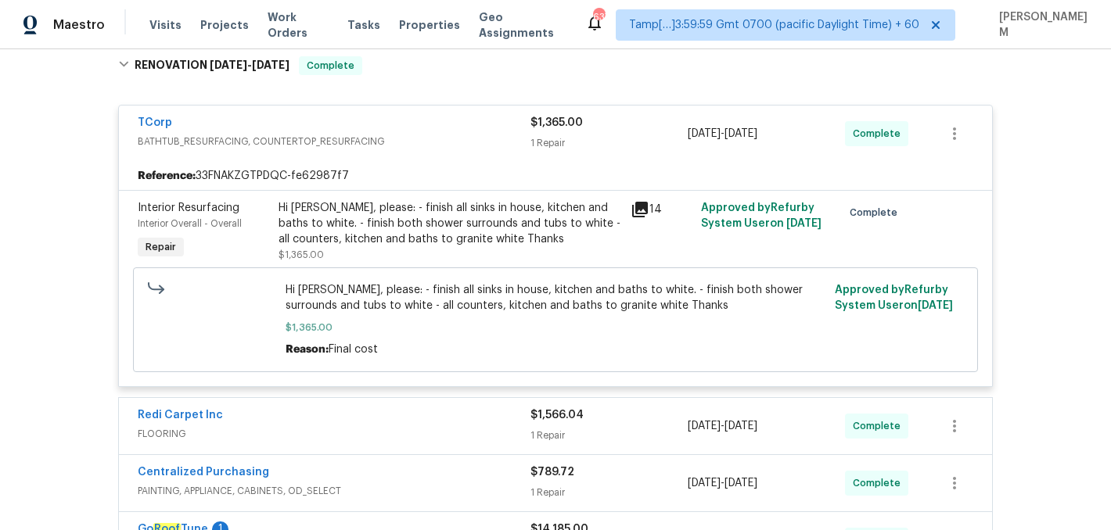
click at [444, 425] on div "Redi Carpet Inc" at bounding box center [334, 417] width 393 height 19
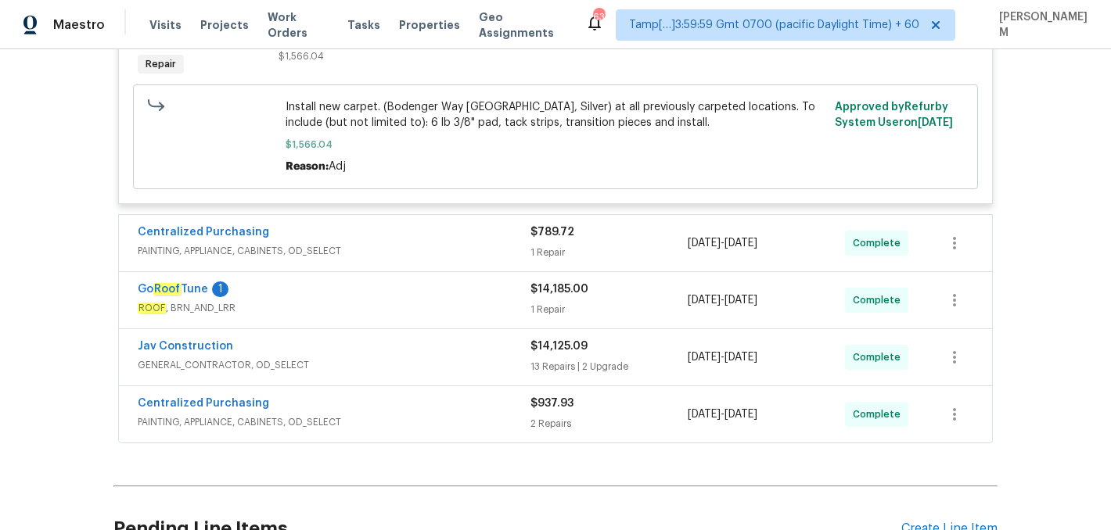
scroll to position [1217, 0]
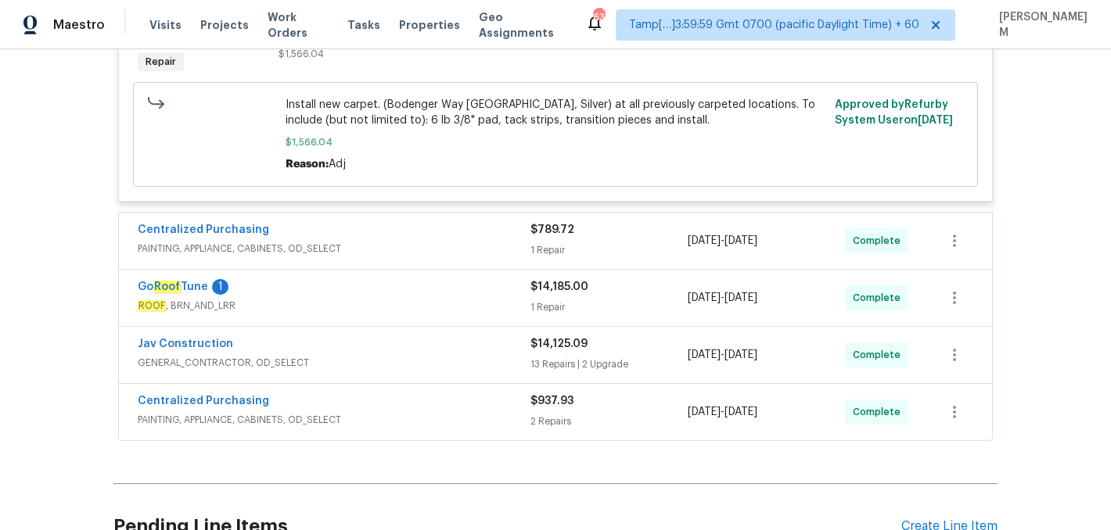
click at [392, 233] on div "Centralized Purchasing" at bounding box center [334, 231] width 393 height 19
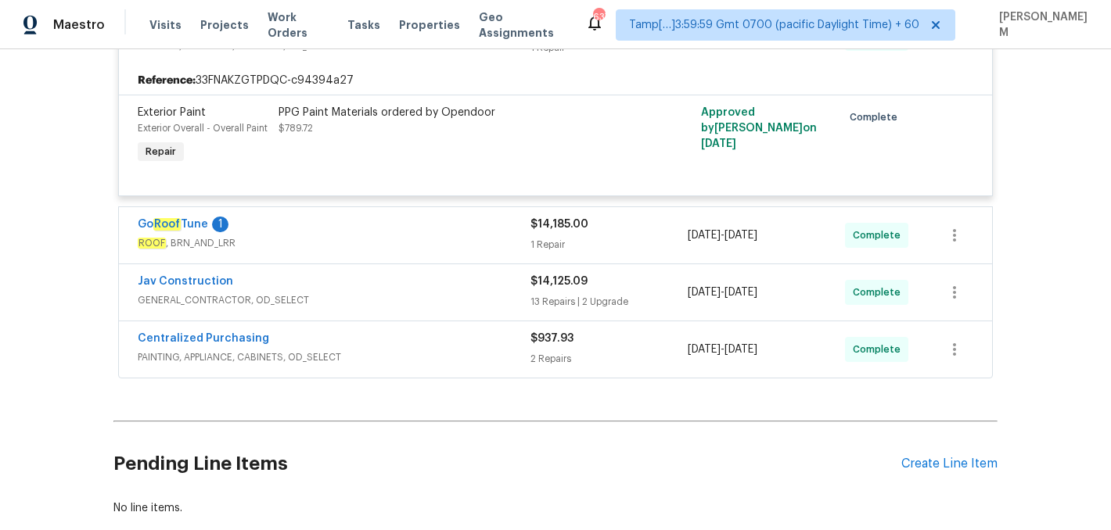
scroll to position [1425, 0]
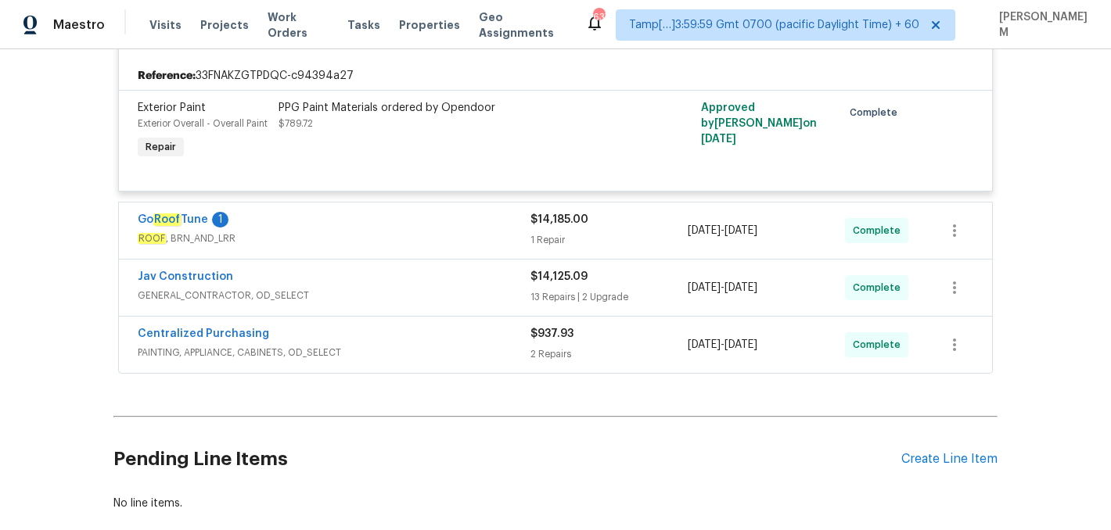
click at [408, 219] on div "Go Roof Tune 1" at bounding box center [334, 221] width 393 height 19
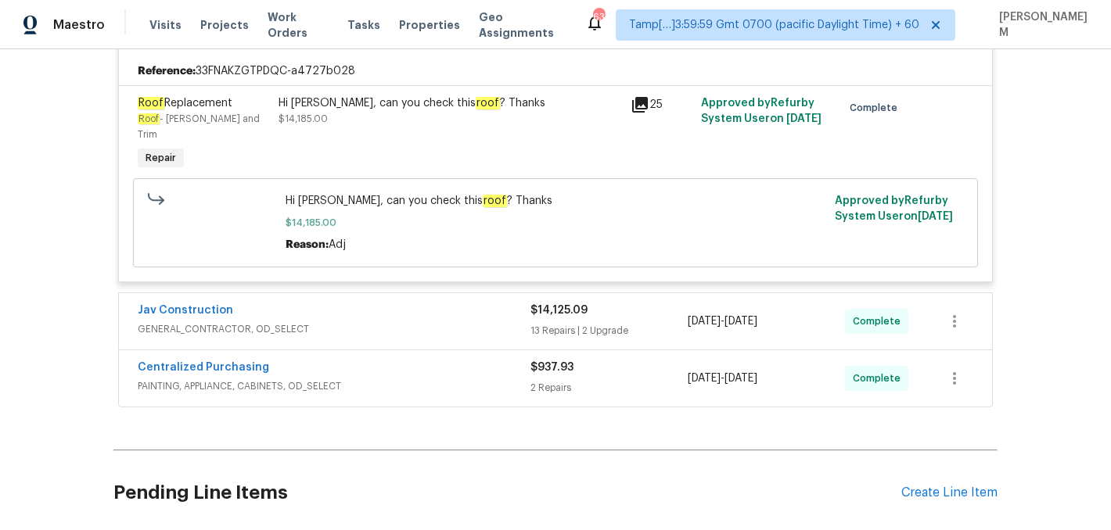
scroll to position [1697, 0]
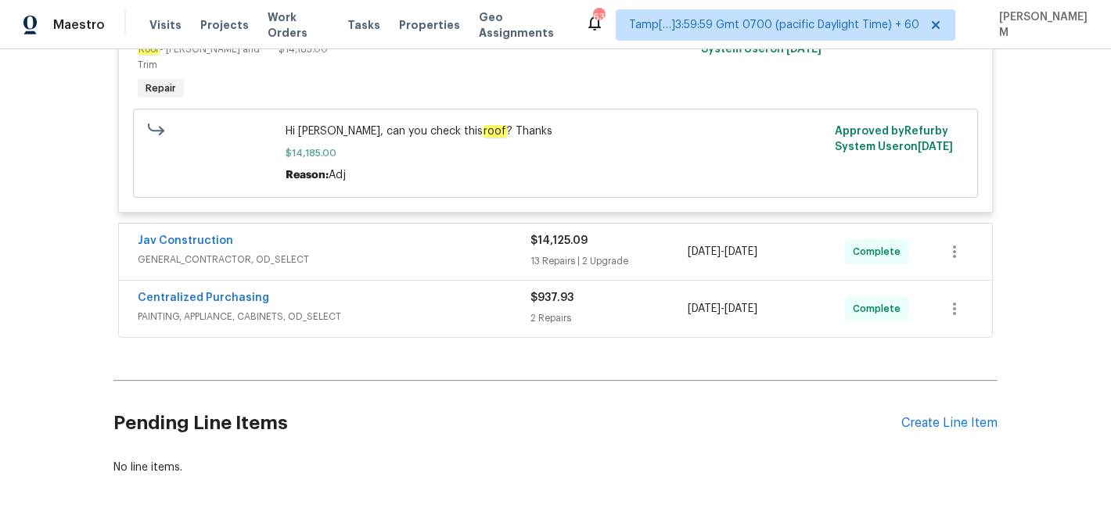
click at [473, 294] on div "Centralized Purchasing" at bounding box center [334, 299] width 393 height 19
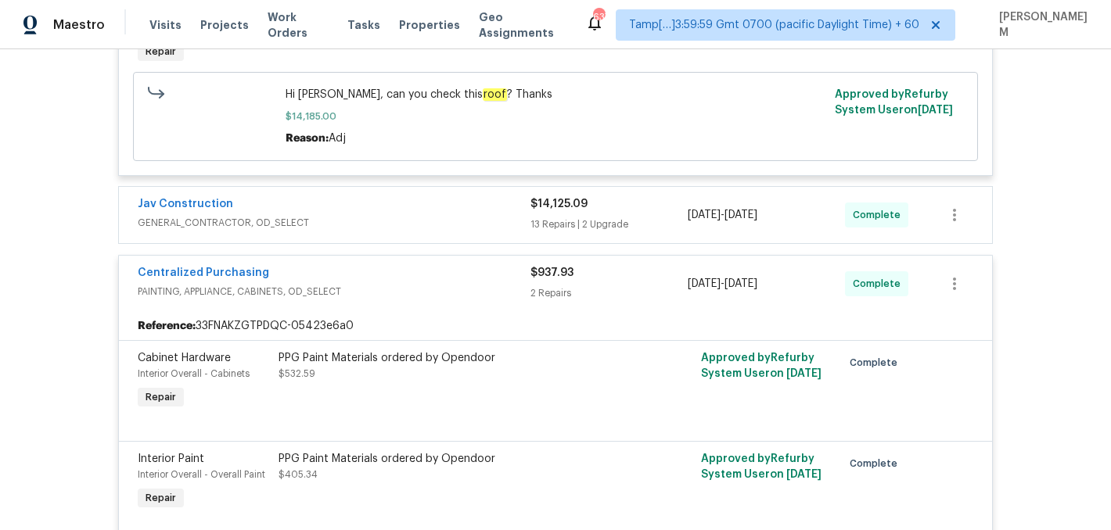
scroll to position [1653, 0]
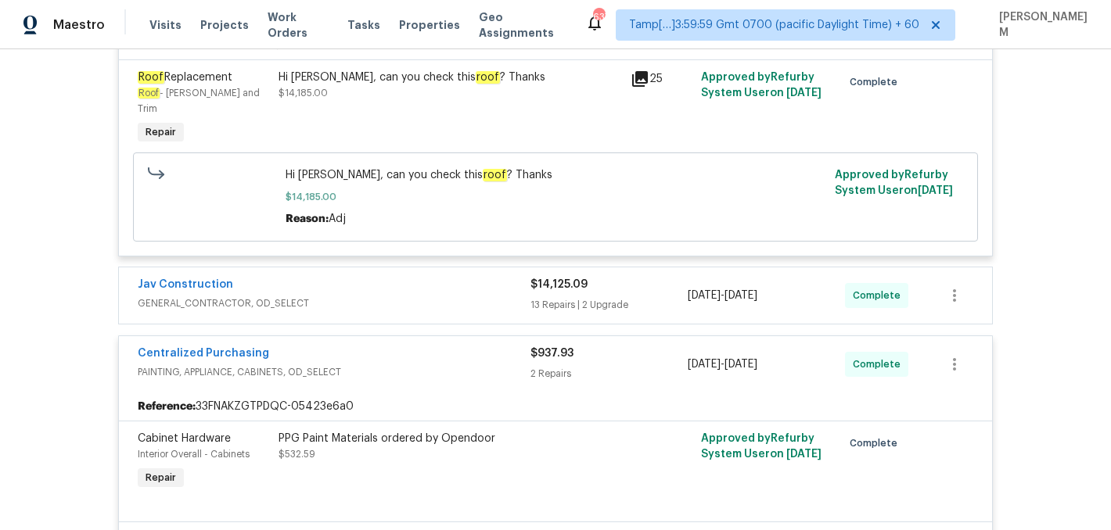
click at [509, 277] on div "Jav Construction" at bounding box center [334, 286] width 393 height 19
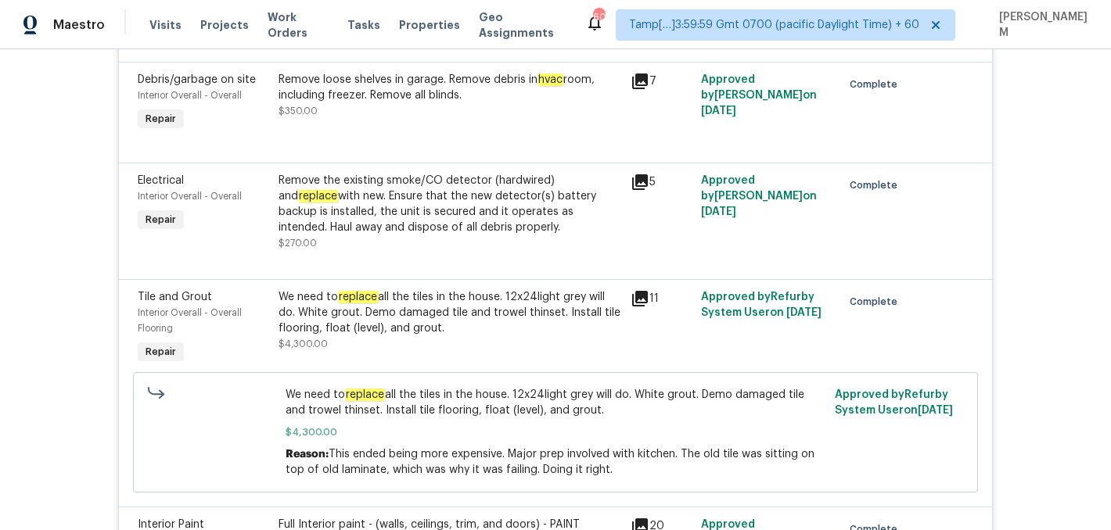
scroll to position [3526, 0]
click at [636, 306] on icon at bounding box center [640, 300] width 16 height 16
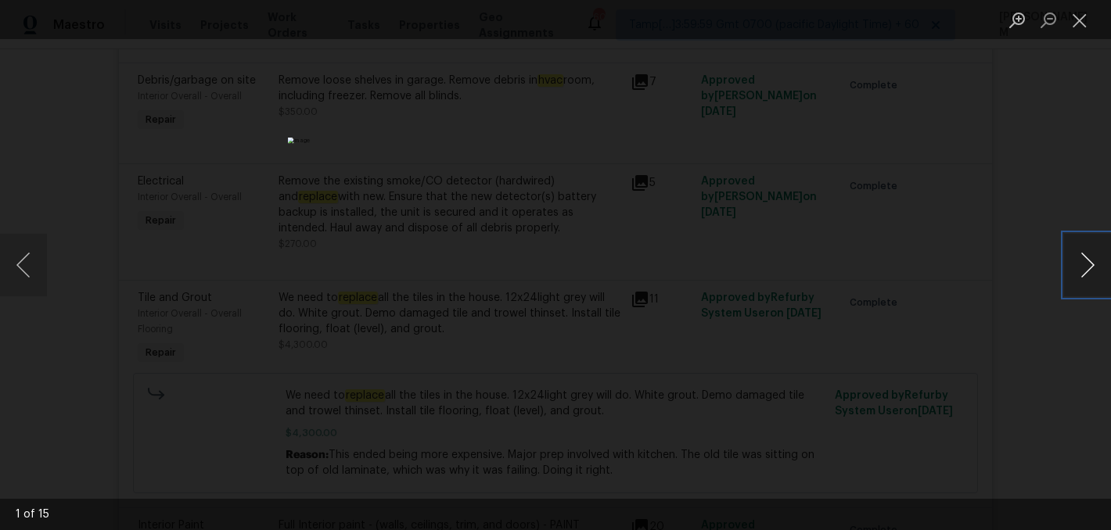
click at [1091, 276] on button "Next image" at bounding box center [1087, 265] width 47 height 63
click at [1077, 23] on button "Close lightbox" at bounding box center [1079, 19] width 31 height 27
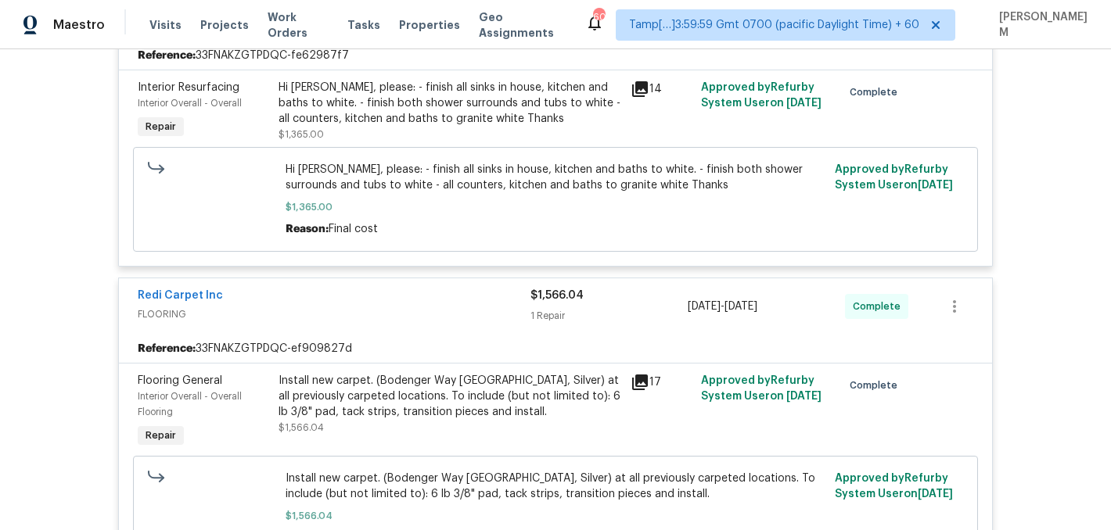
scroll to position [0, 0]
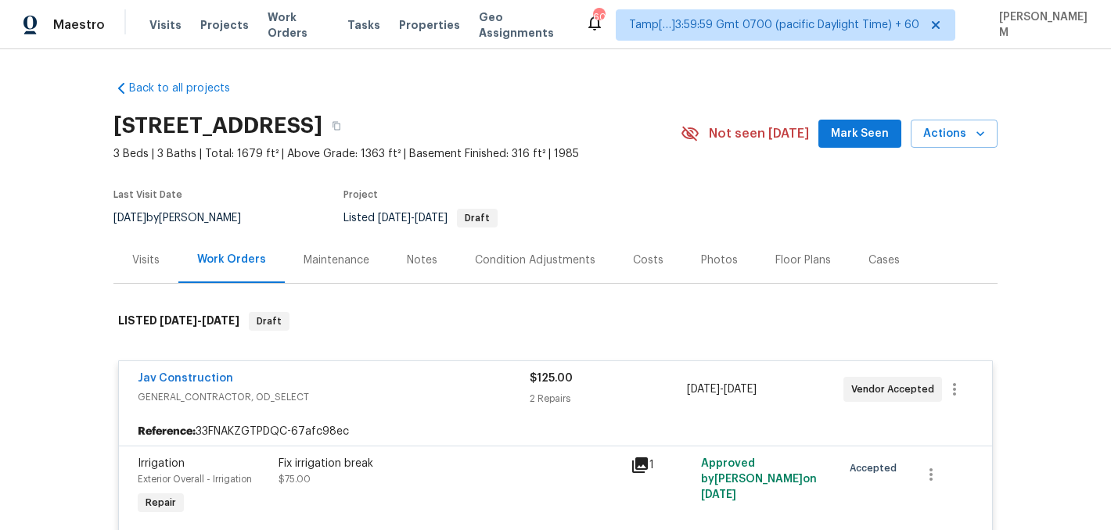
click at [131, 252] on div "Visits" at bounding box center [145, 260] width 65 height 46
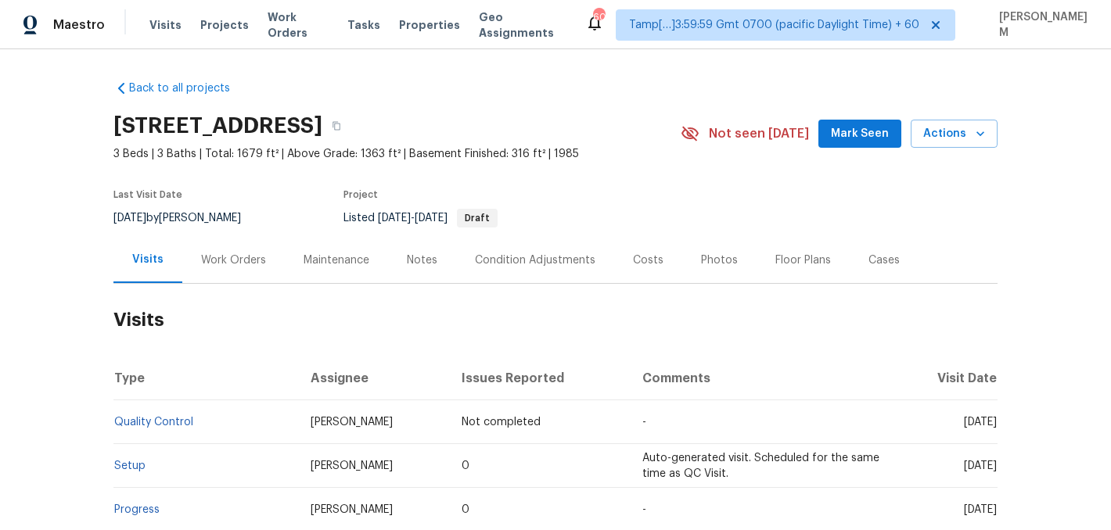
scroll to position [327, 0]
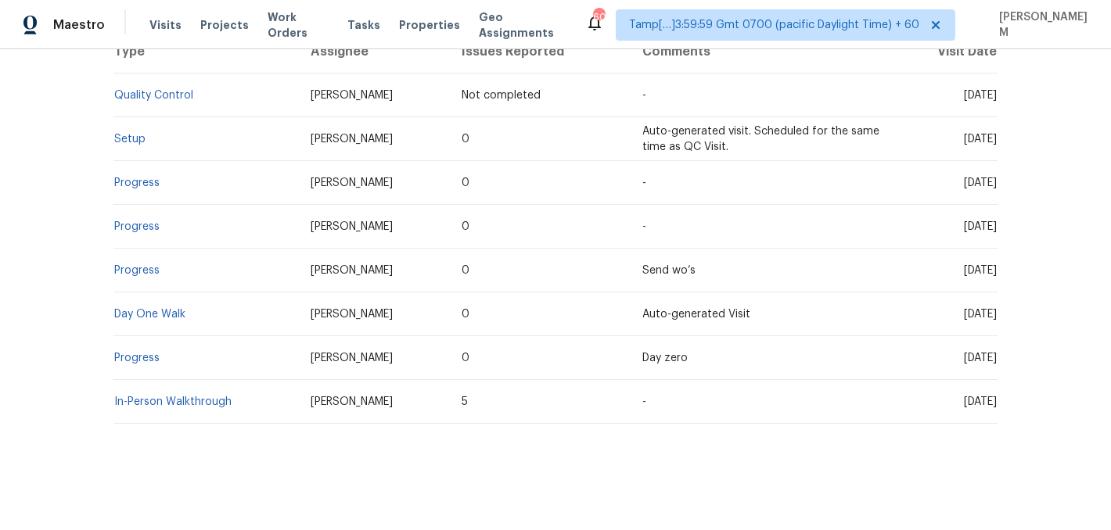
click at [171, 407] on td "In-Person Walkthrough" at bounding box center [205, 402] width 185 height 44
click at [178, 399] on link "In-Person Walkthrough" at bounding box center [172, 402] width 117 height 11
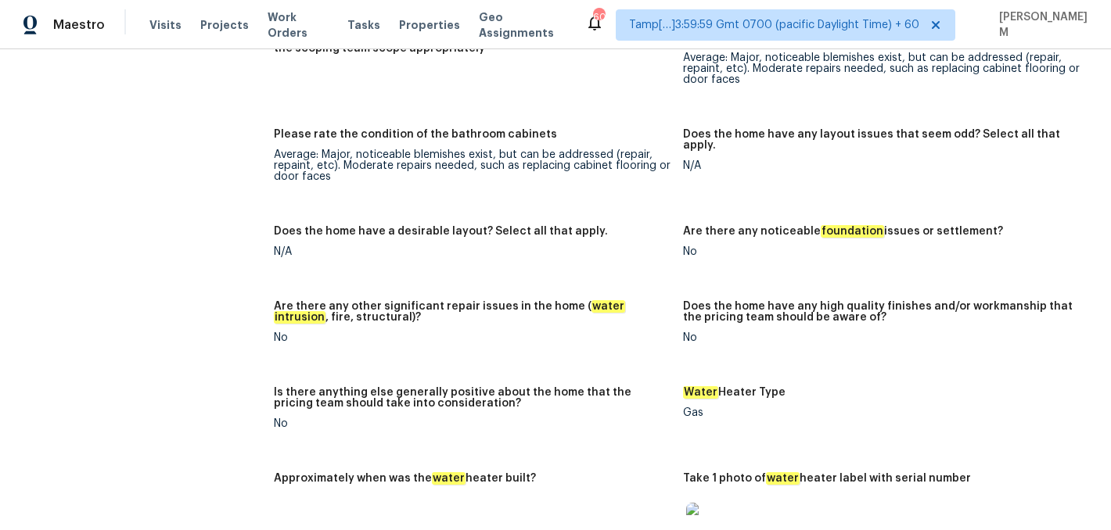
scroll to position [2881, 0]
click at [692, 407] on div "Gas" at bounding box center [881, 412] width 397 height 11
copy div "Gas"
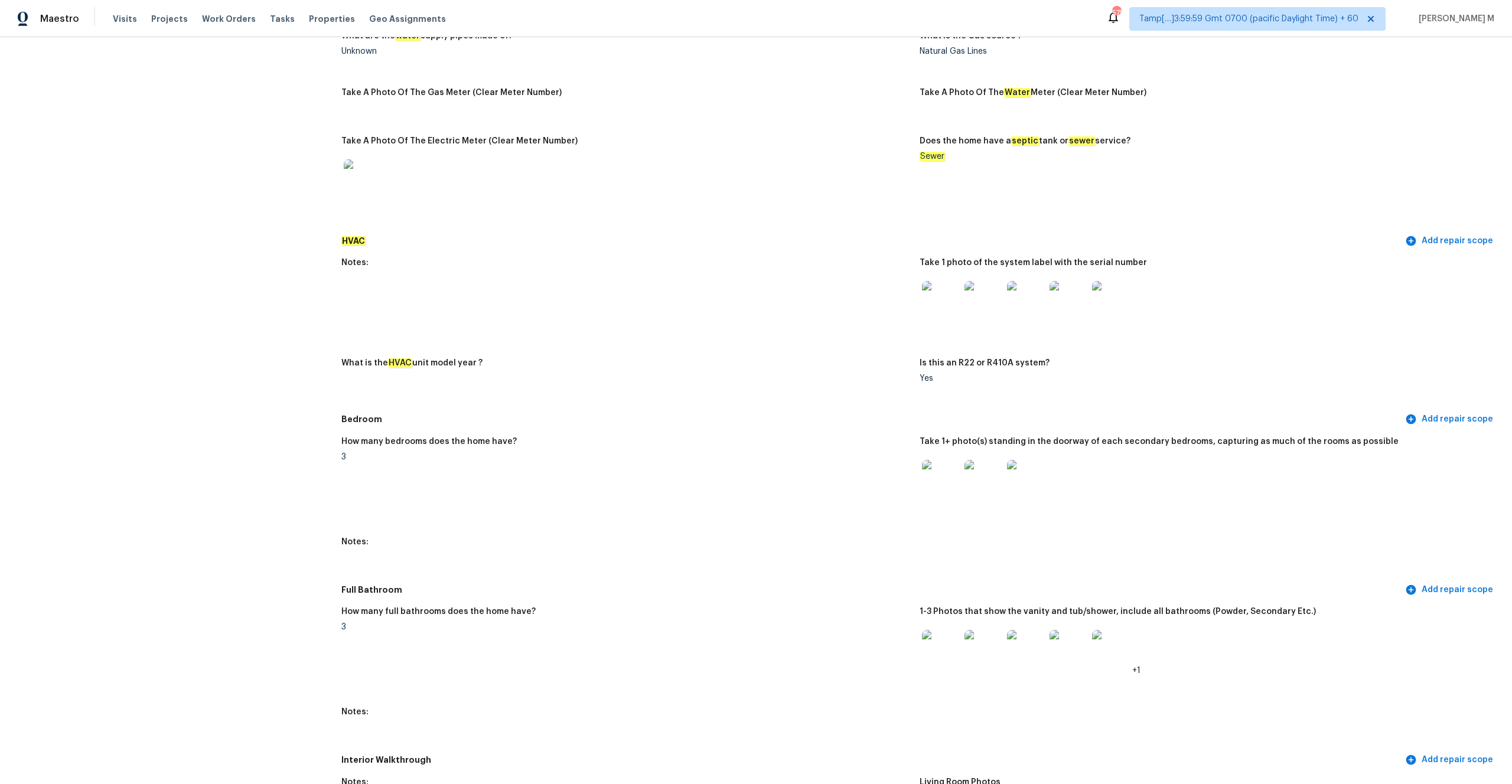
scroll to position [801, 0]
